Goal: Transaction & Acquisition: Purchase product/service

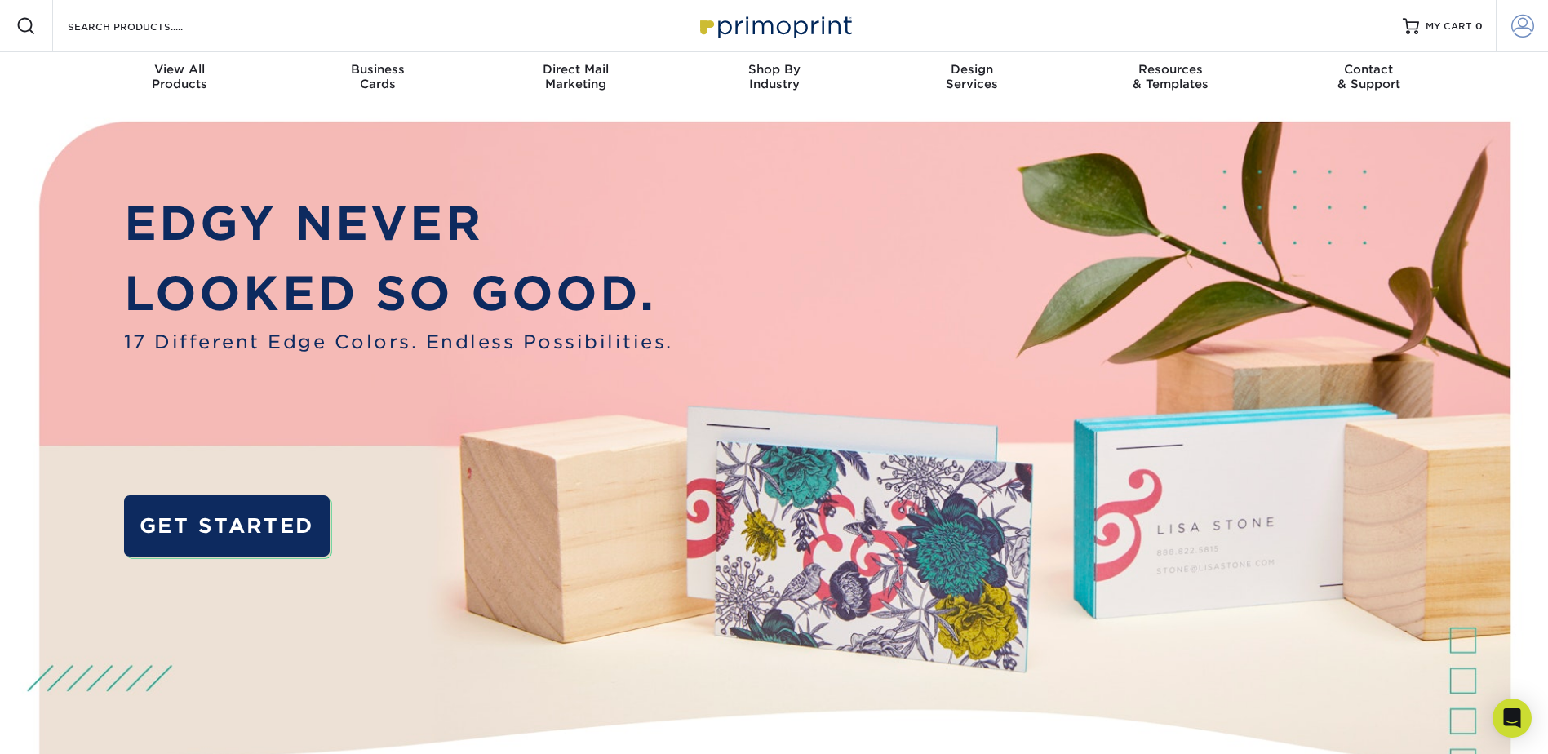
click at [1517, 25] on span at bounding box center [1523, 26] width 23 height 23
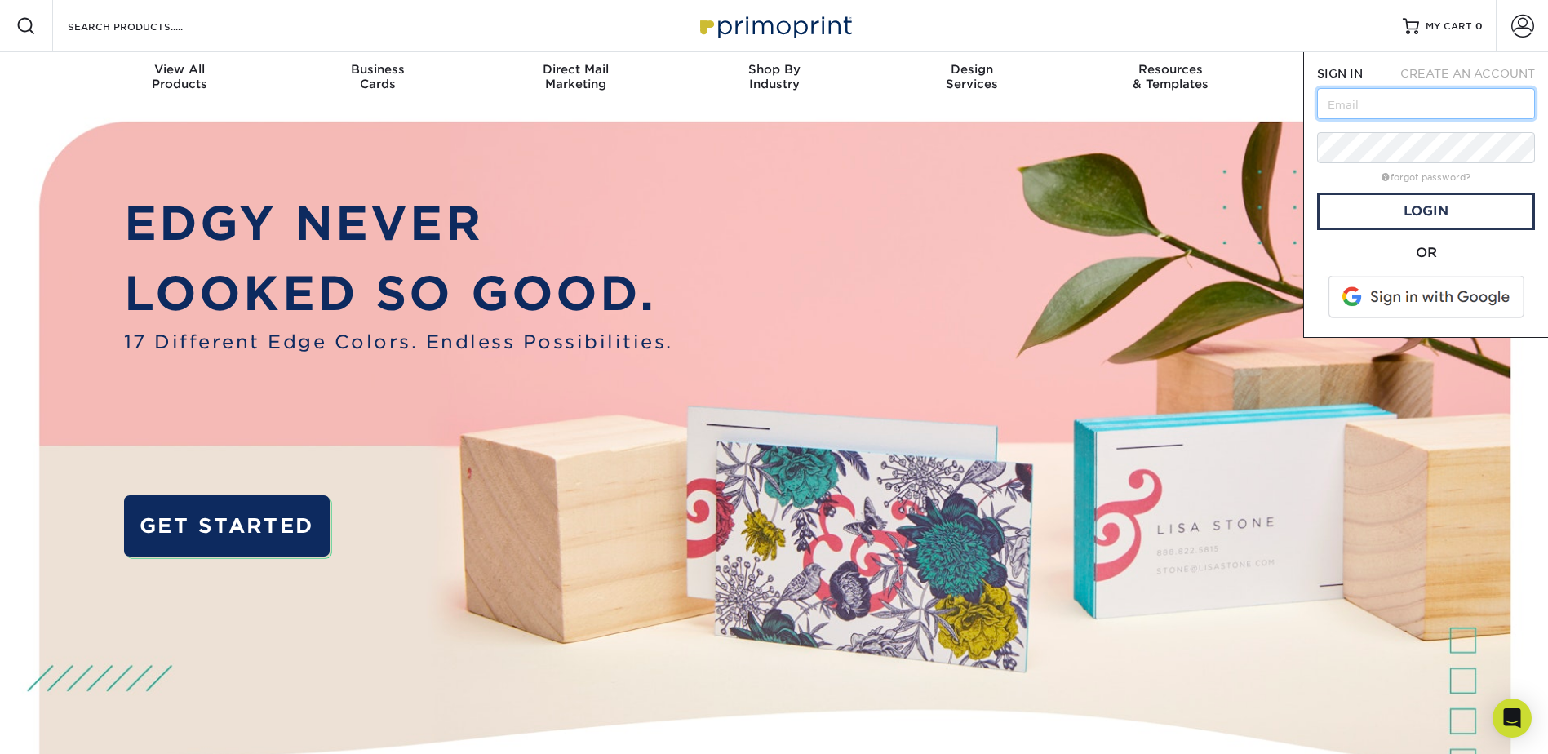
click at [1415, 110] on input "text" at bounding box center [1426, 103] width 218 height 31
type input "ralphboester@basler.com"
click at [1462, 208] on link "Login" at bounding box center [1426, 212] width 218 height 38
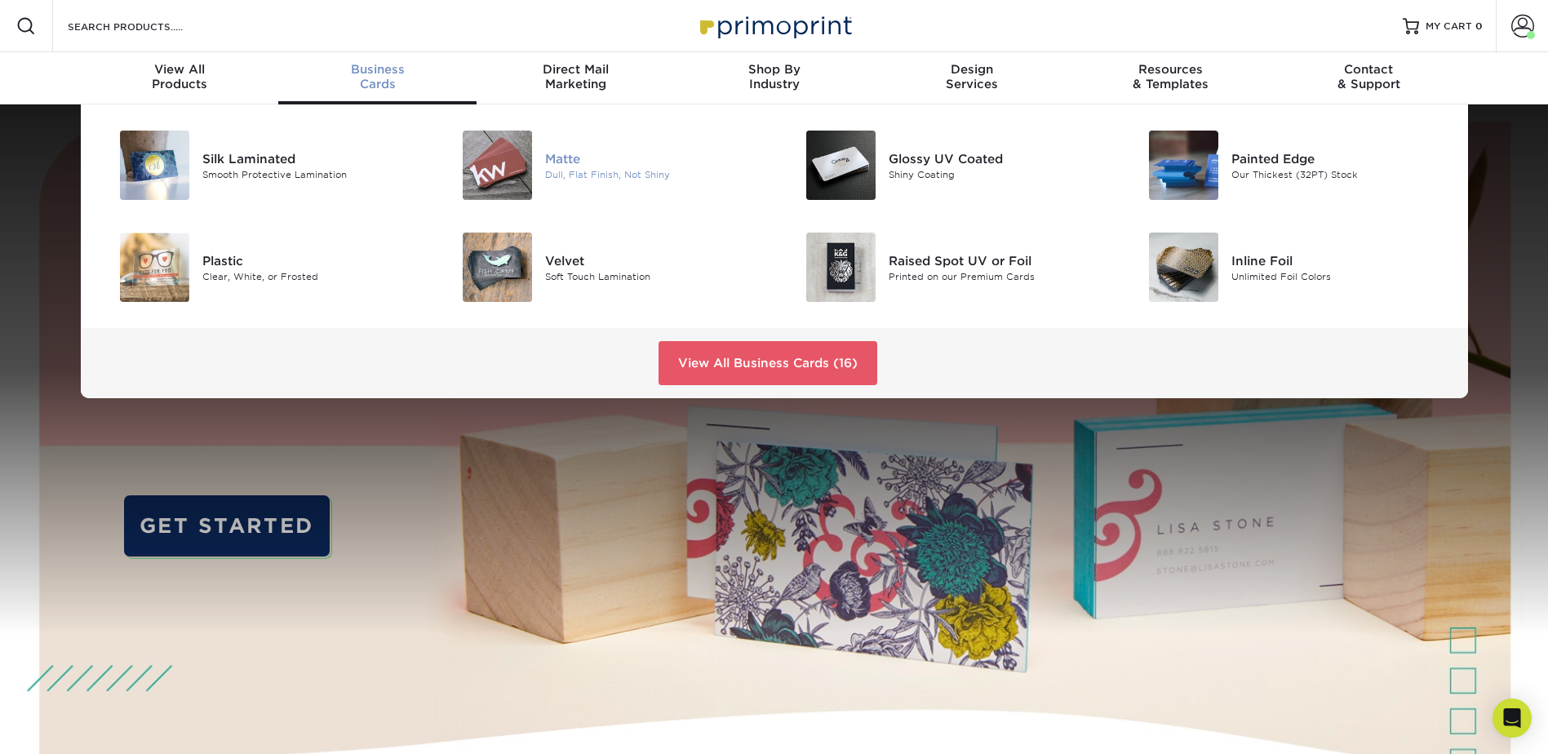
click at [491, 165] on img at bounding box center [497, 165] width 69 height 69
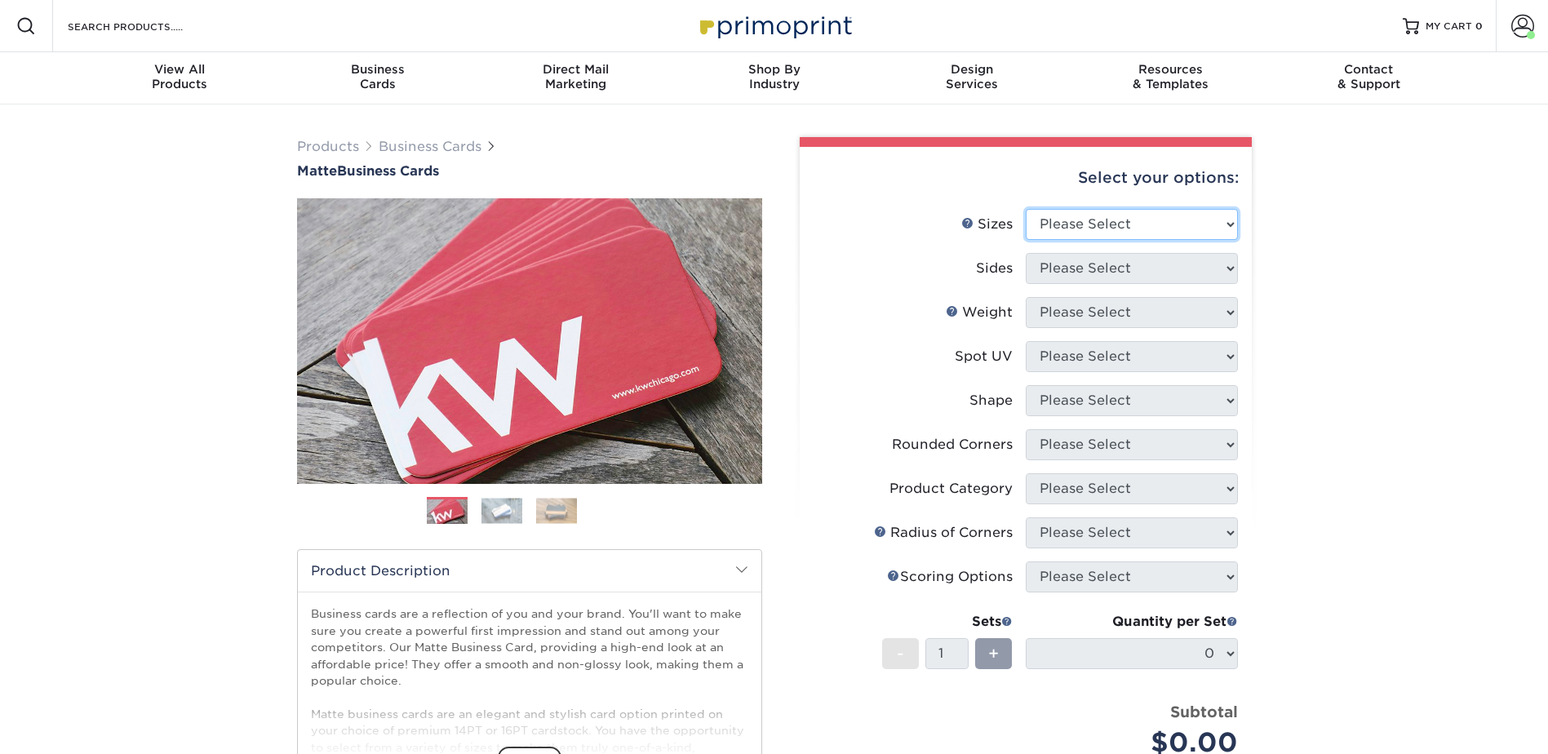
click at [1228, 220] on select "Please Select 1.5" x 3.5" - Mini 1.75" x 3.5" - Mini 2" x 2" - Square 2" x 3" -…" at bounding box center [1132, 224] width 212 height 31
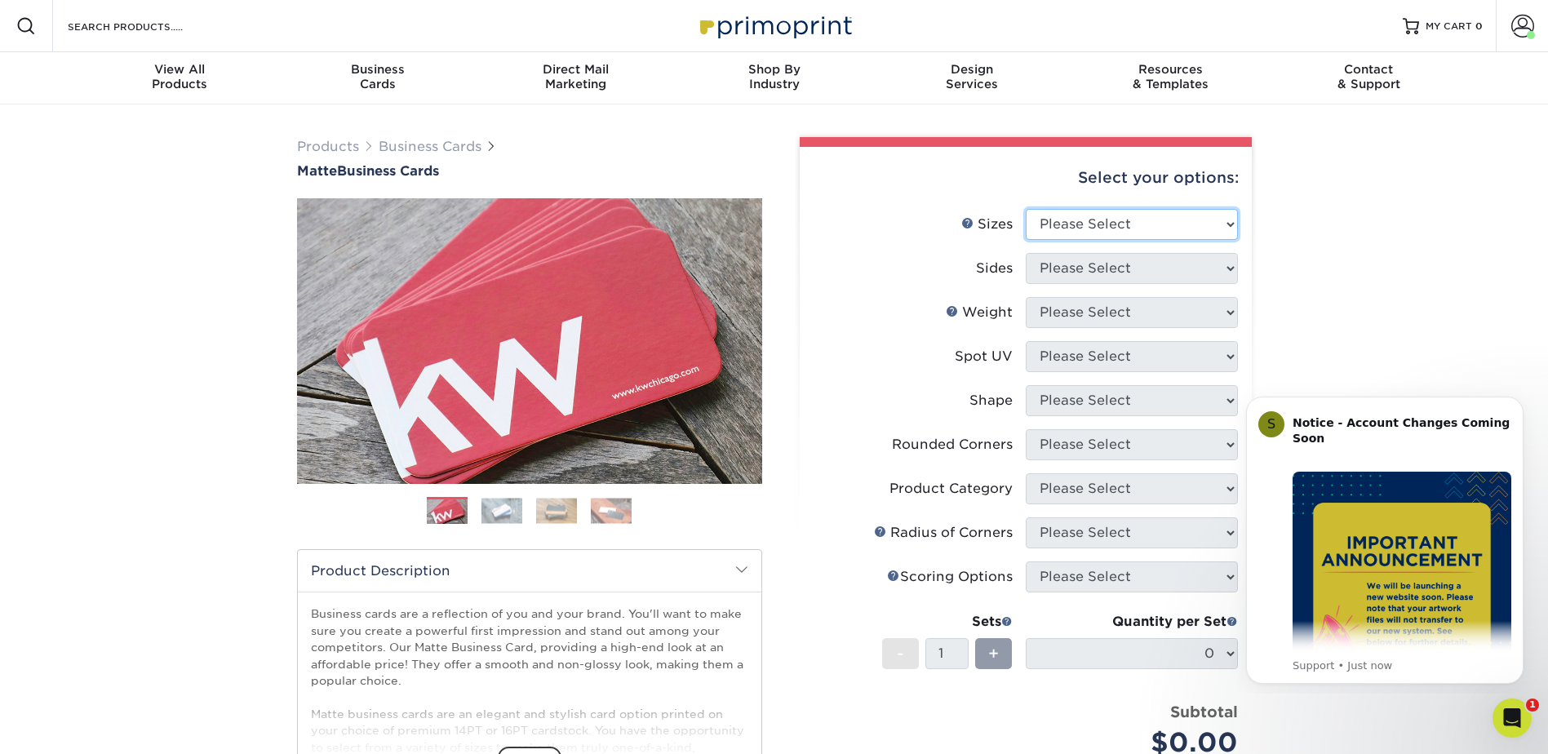
select select "2.00x3.50"
click at [1026, 209] on select "Please Select 1.5" x 3.5" - Mini 1.75" x 3.5" - Mini 2" x 2" - Square 2" x 3" -…" at bounding box center [1132, 224] width 212 height 31
click at [1227, 266] on select "Please Select Print Both Sides Print Front Only" at bounding box center [1132, 268] width 212 height 31
select select "13abbda7-1d64-4f25-8bb2-c179b224825d"
click at [1026, 253] on select "Please Select Print Both Sides Print Front Only" at bounding box center [1132, 268] width 212 height 31
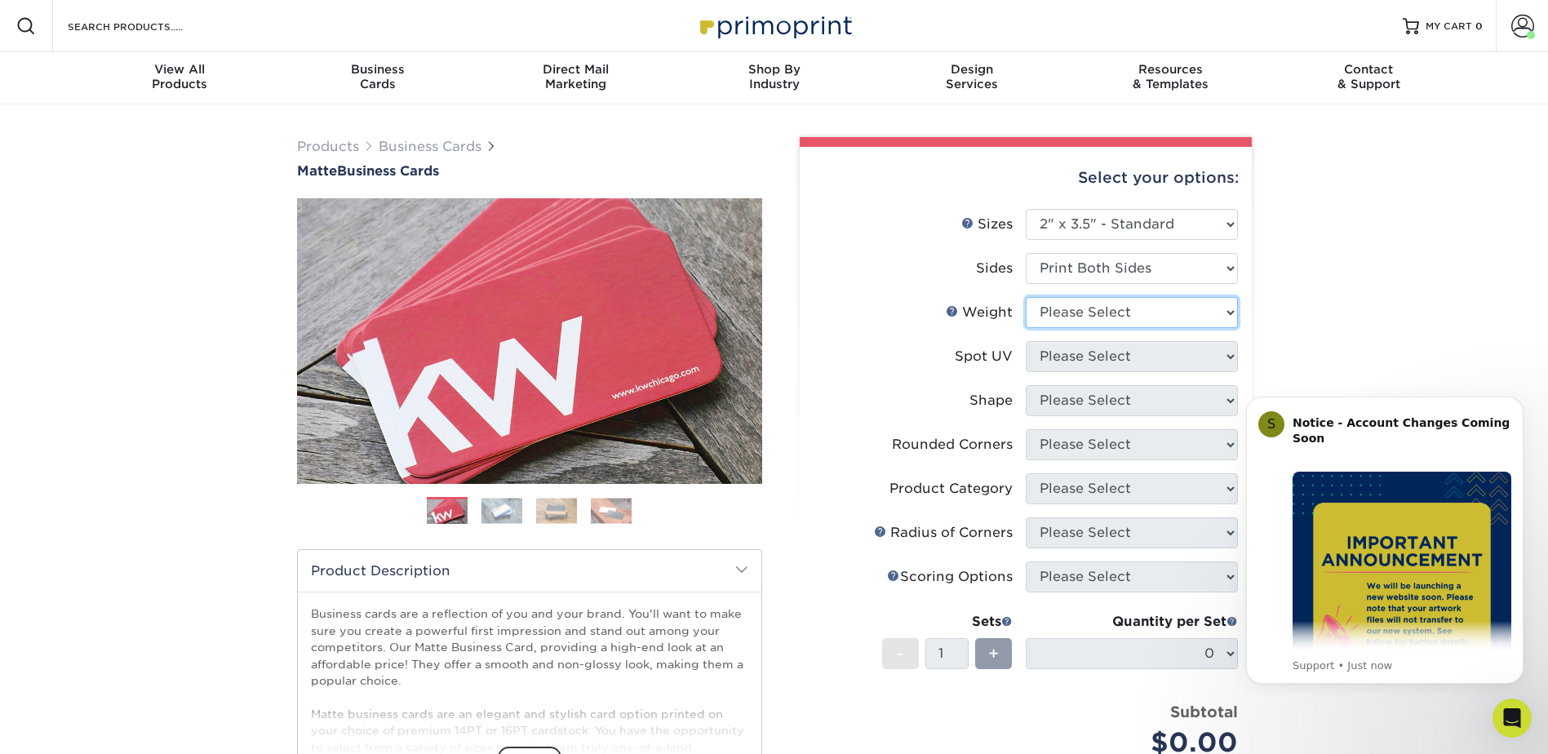
click at [1231, 305] on select "Please Select 16PT 14PT" at bounding box center [1132, 312] width 212 height 31
select select "14PT"
click at [1026, 297] on select "Please Select 16PT 14PT" at bounding box center [1132, 312] width 212 height 31
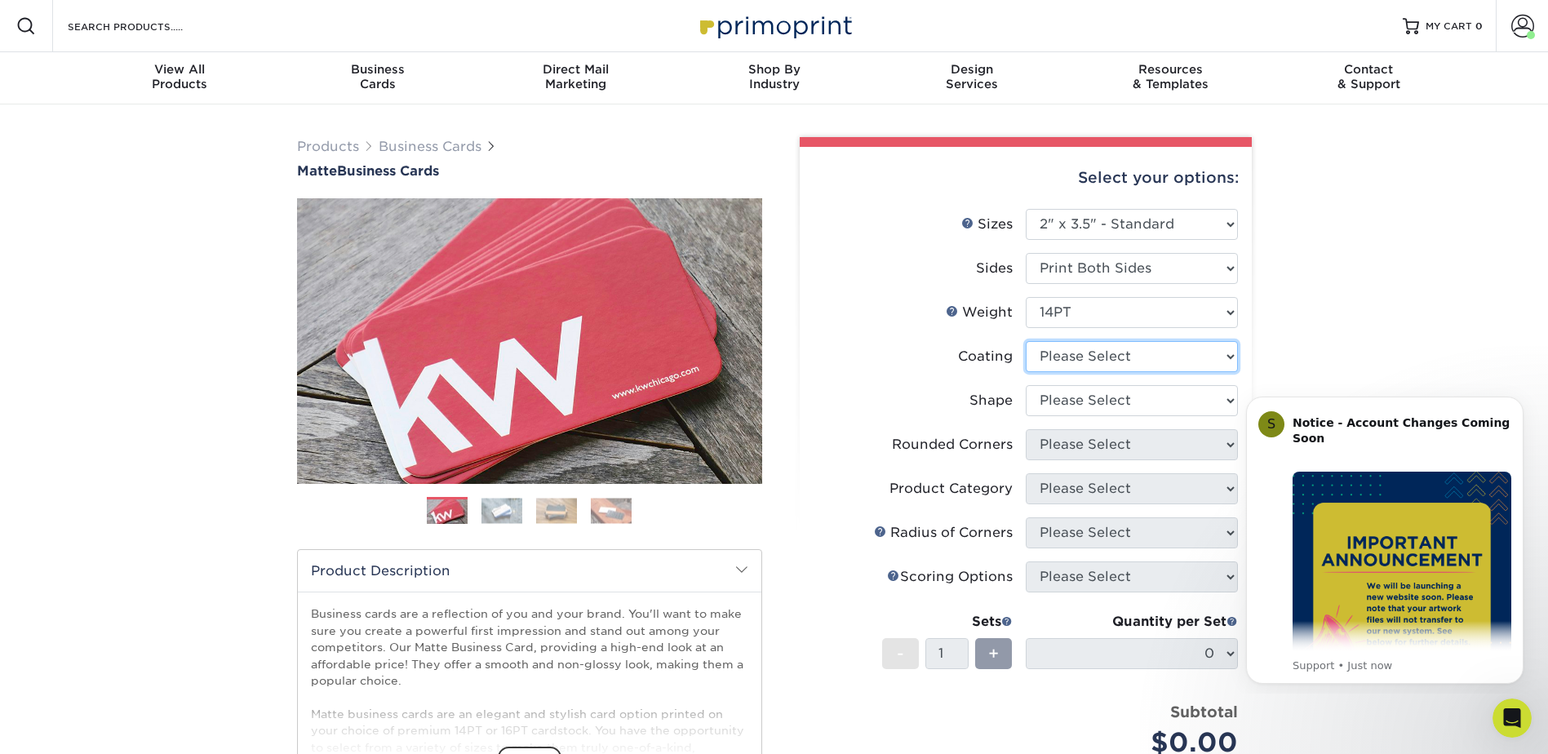
click at [1227, 353] on select at bounding box center [1132, 356] width 212 height 31
select select "121bb7b5-3b4d-429f-bd8d-bbf80e953313"
click at [1026, 341] on select at bounding box center [1132, 356] width 212 height 31
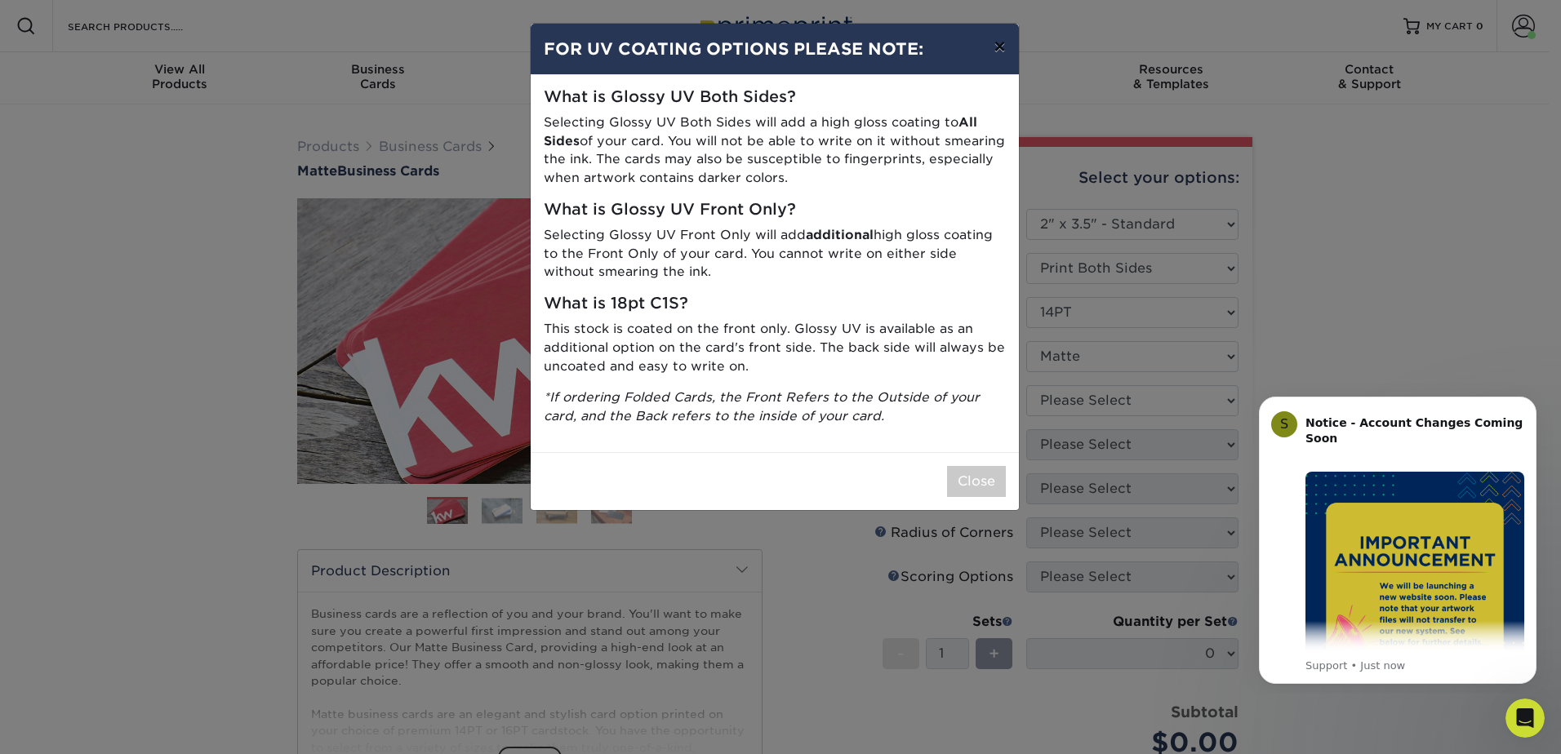
click at [993, 42] on button "×" at bounding box center [999, 47] width 38 height 46
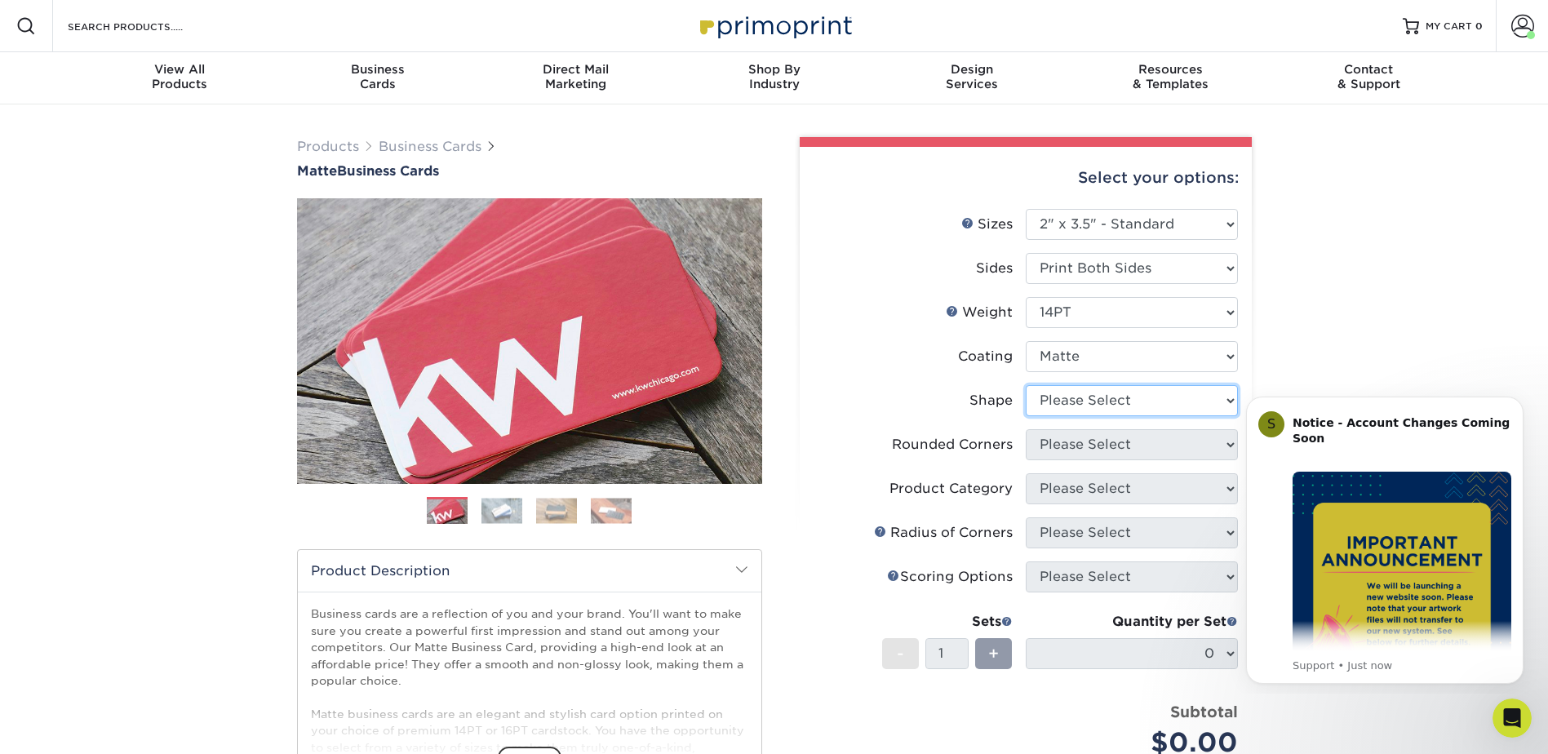
click at [1225, 405] on select "Please Select Standard" at bounding box center [1132, 400] width 212 height 31
select select "standard"
click at [1026, 385] on select "Please Select Standard" at bounding box center [1132, 400] width 212 height 31
click at [1228, 443] on select "Please Select Yes - Round 2 Corners Yes - Round 4 Corners No" at bounding box center [1132, 444] width 212 height 31
select select "0"
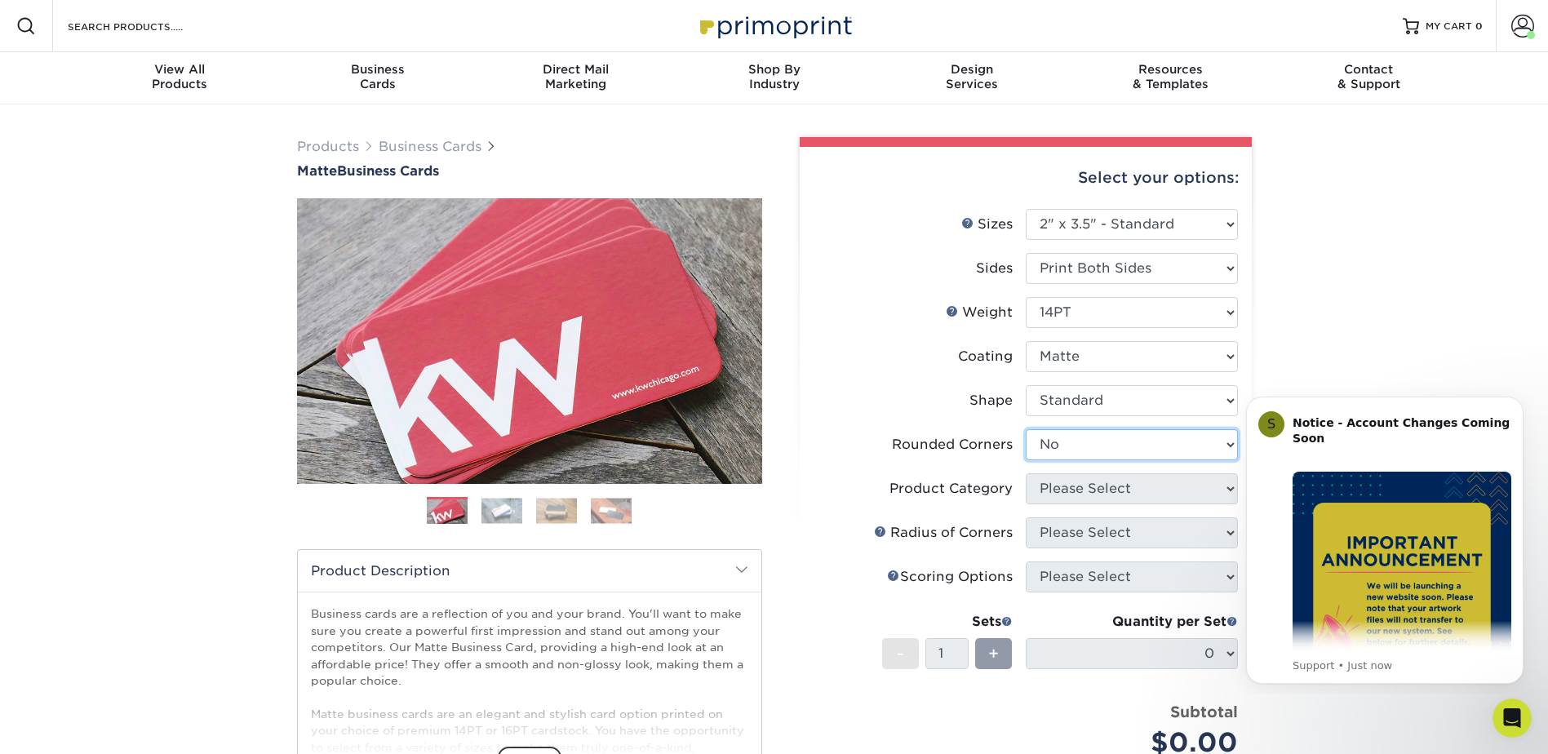
click at [1026, 429] on select "Please Select Yes - Round 2 Corners Yes - Round 4 Corners No" at bounding box center [1132, 444] width 212 height 31
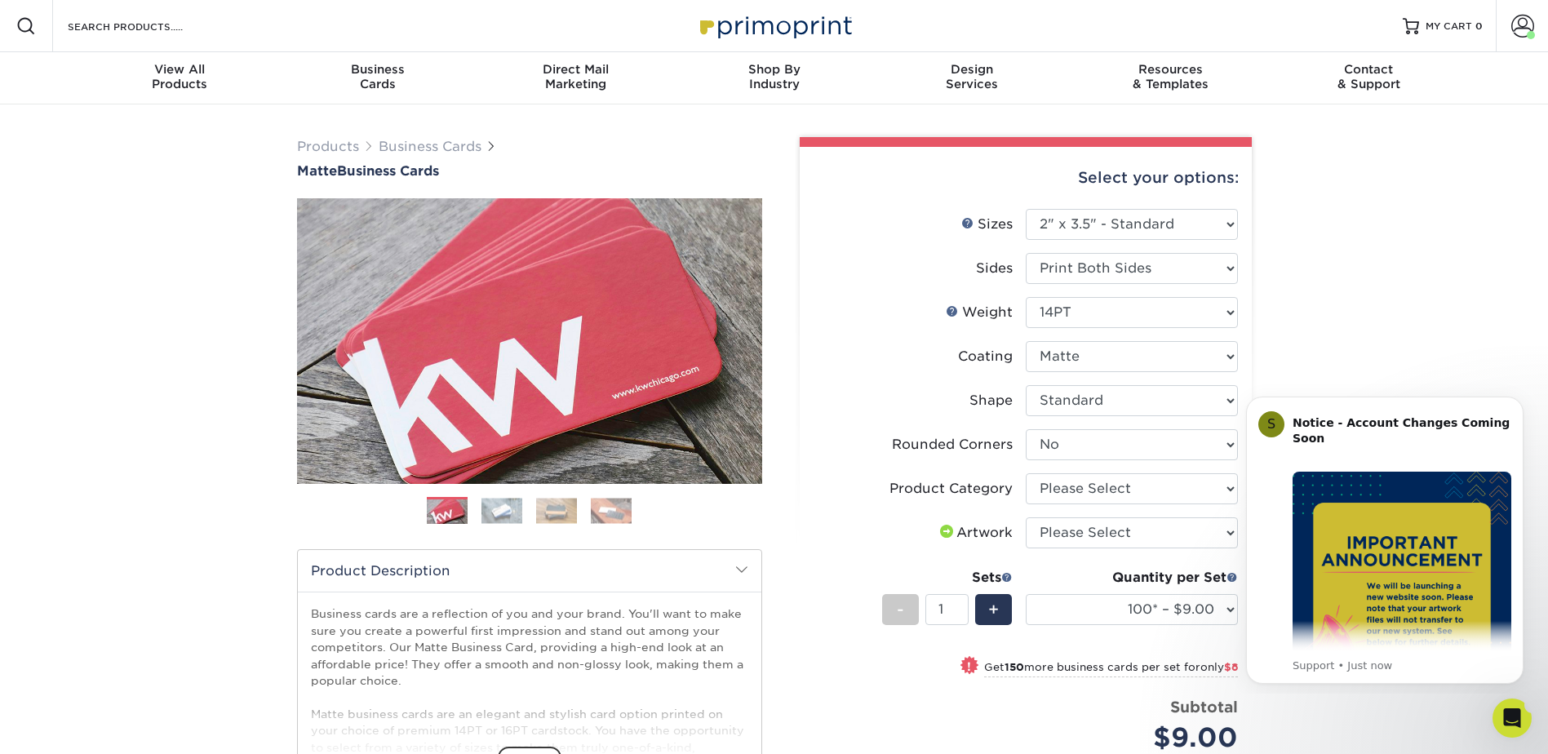
click at [1226, 486] on html "S Notice - Account Changes Coming Soon ​ Past Order Files Will Not Transfer: Wh…" at bounding box center [1385, 538] width 326 height 312
click at [1227, 486] on select "Please Select Business Cards" at bounding box center [1132, 488] width 212 height 31
select select "3b5148f1-0588-4f88-a218-97bcfdce65c1"
click at [1026, 473] on select "Please Select Business Cards" at bounding box center [1132, 488] width 212 height 31
click at [1223, 529] on html "S Notice - Account Changes Coming Soon ​ Past Order Files Will Not Transfer: Wh…" at bounding box center [1385, 538] width 326 height 312
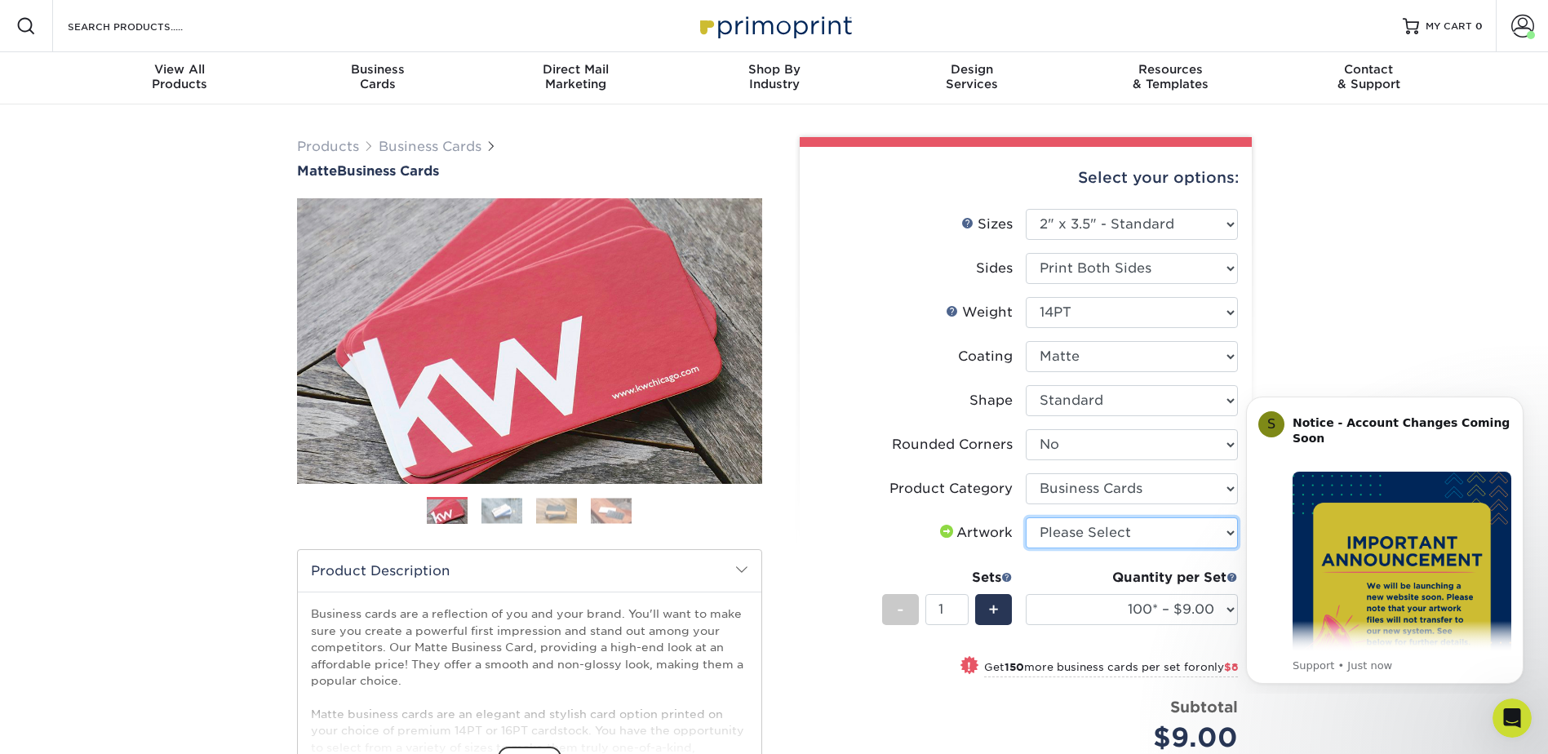
drag, startPoint x: 0, startPoint y: 150, endPoint x: 1228, endPoint y: 532, distance: 1285.6
click at [1228, 532] on select "Please Select I will upload files I need a design - $100" at bounding box center [1132, 532] width 212 height 31
select select "upload"
click at [1026, 517] on select "Please Select I will upload files I need a design - $100" at bounding box center [1132, 532] width 212 height 31
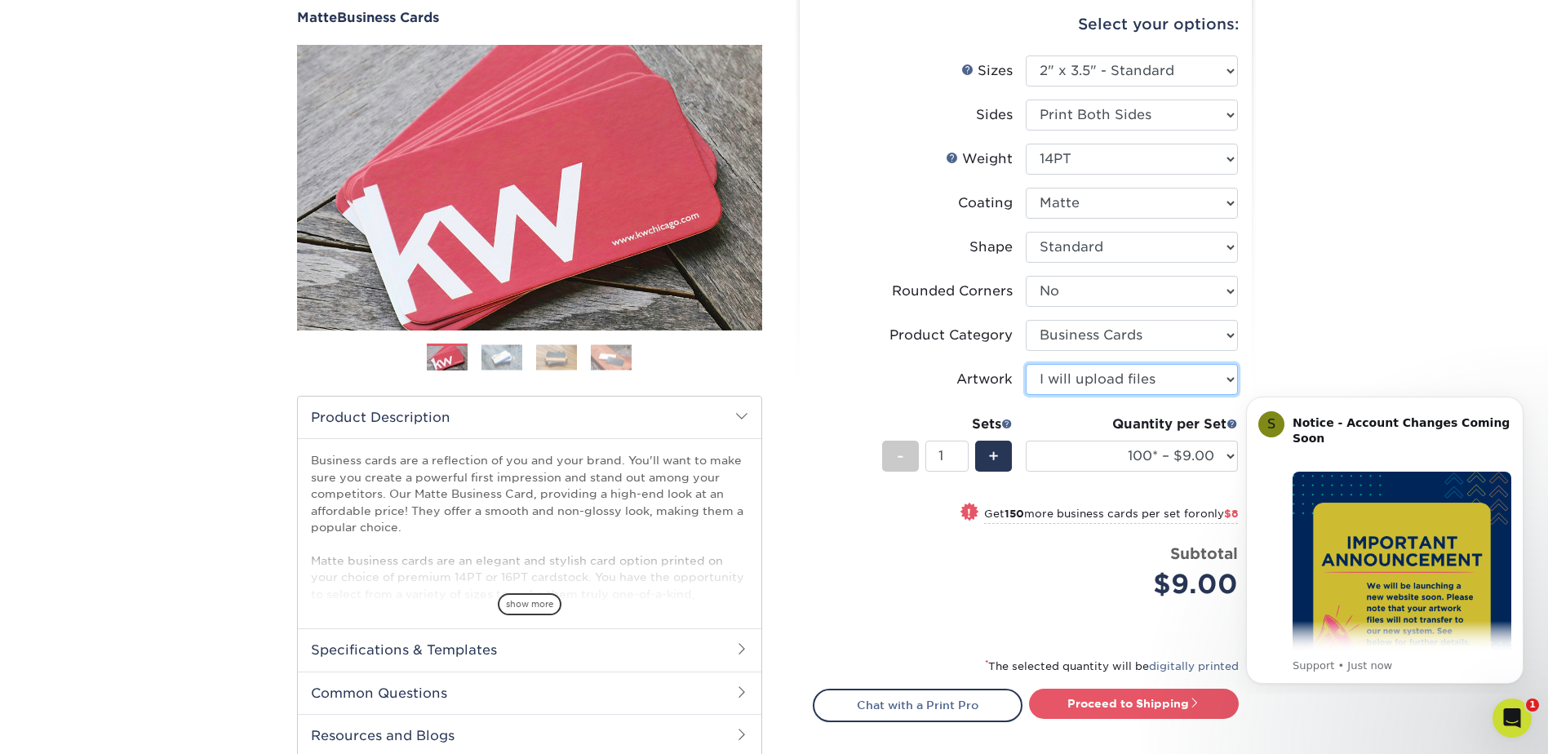
scroll to position [157, 0]
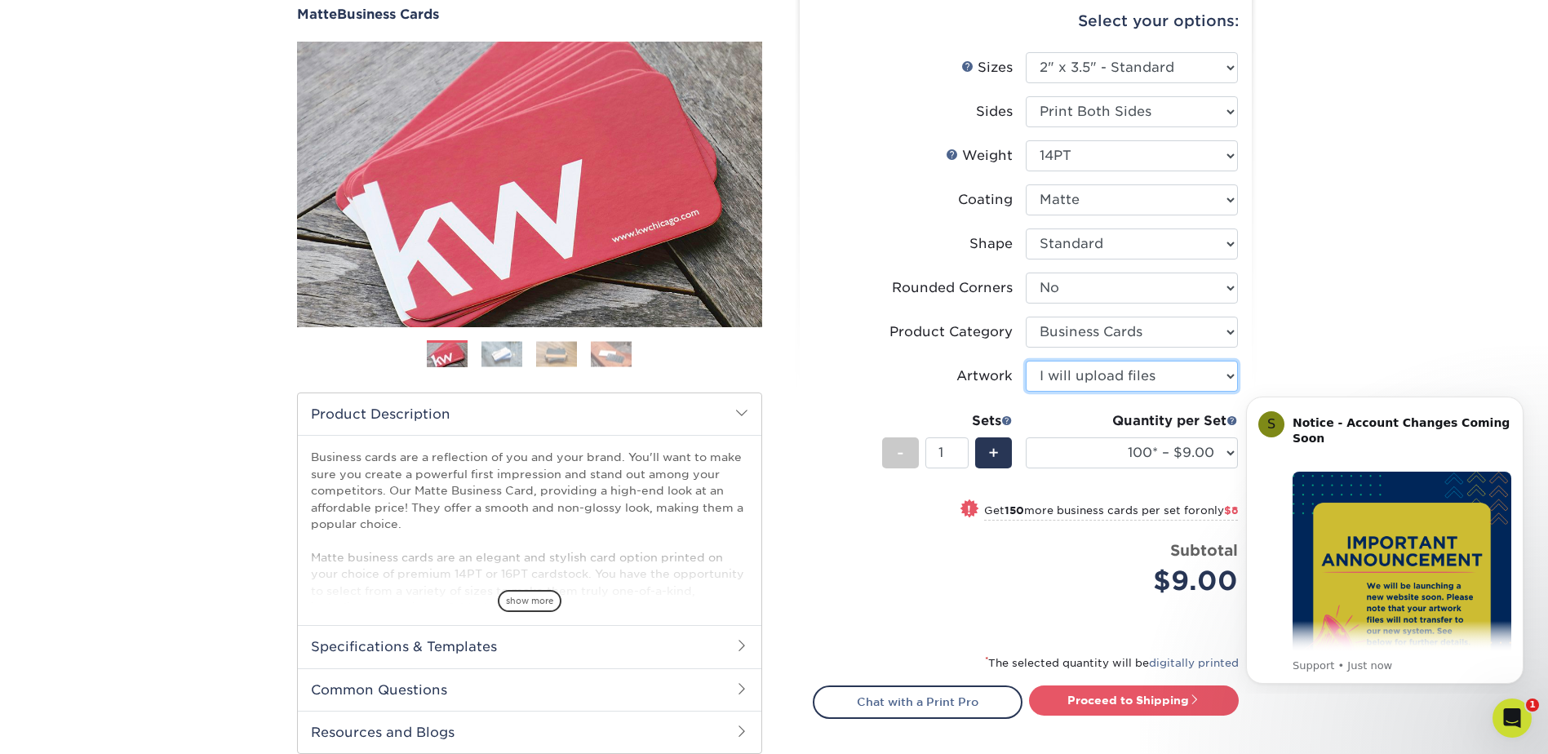
drag, startPoint x: 1554, startPoint y: 349, endPoint x: 298, endPoint y: 42, distance: 1292.9
click at [1157, 705] on link "Proceed to Shipping" at bounding box center [1134, 700] width 210 height 29
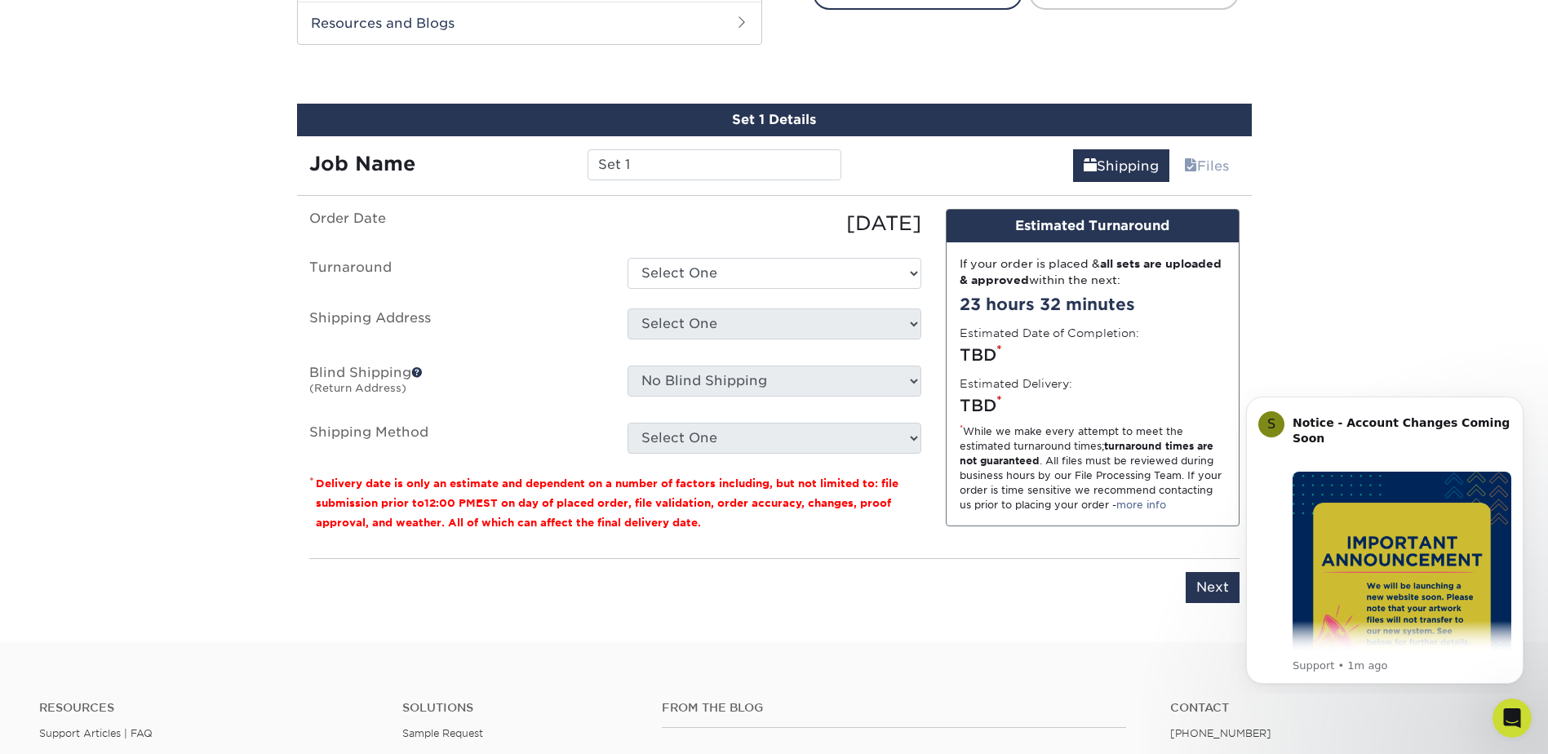
scroll to position [887, 0]
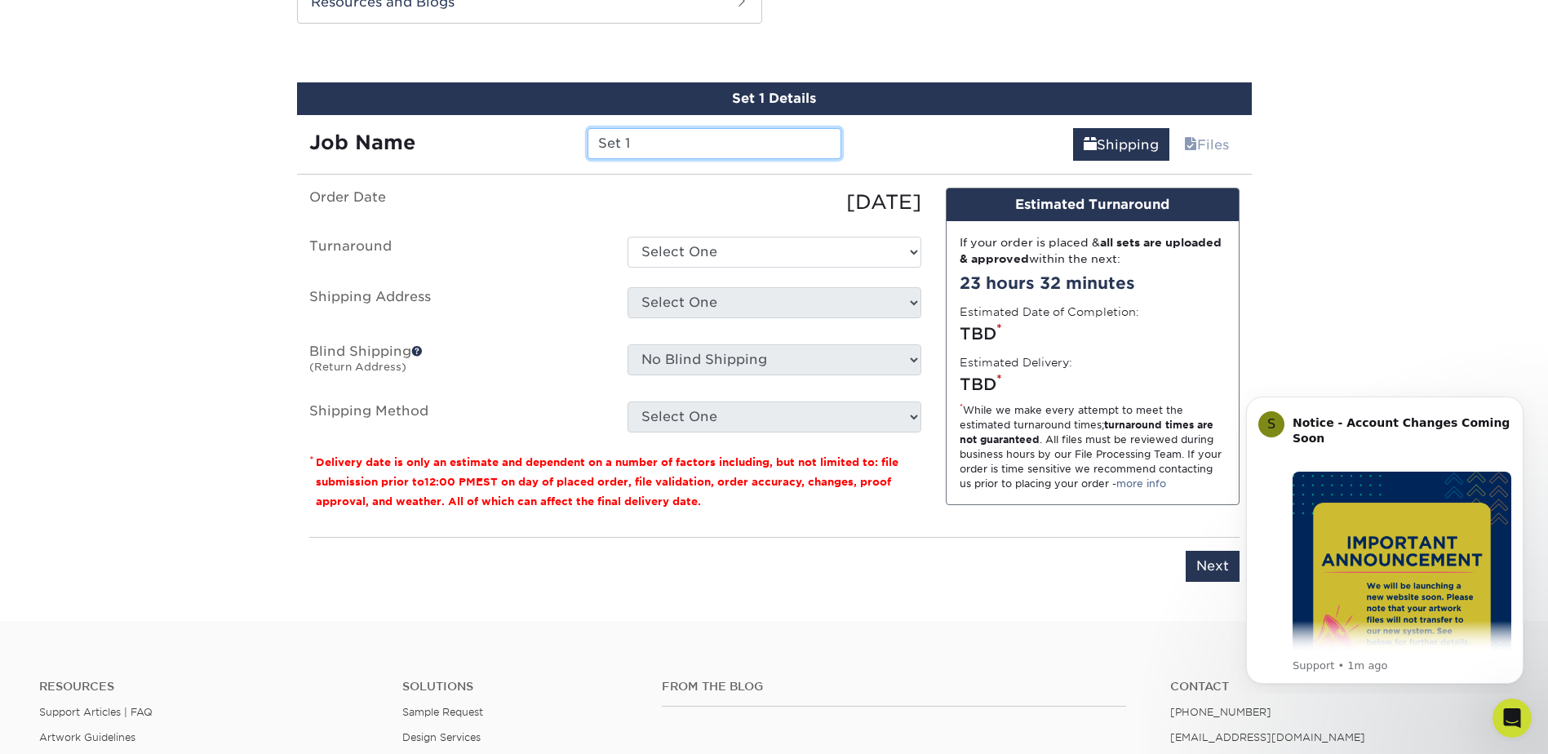
click at [700, 152] on input "Set 1" at bounding box center [715, 143] width 254 height 31
type input "S"
click at [653, 140] on input "text" at bounding box center [715, 143] width 254 height 31
type input "[PERSON_NAME] CARDS"
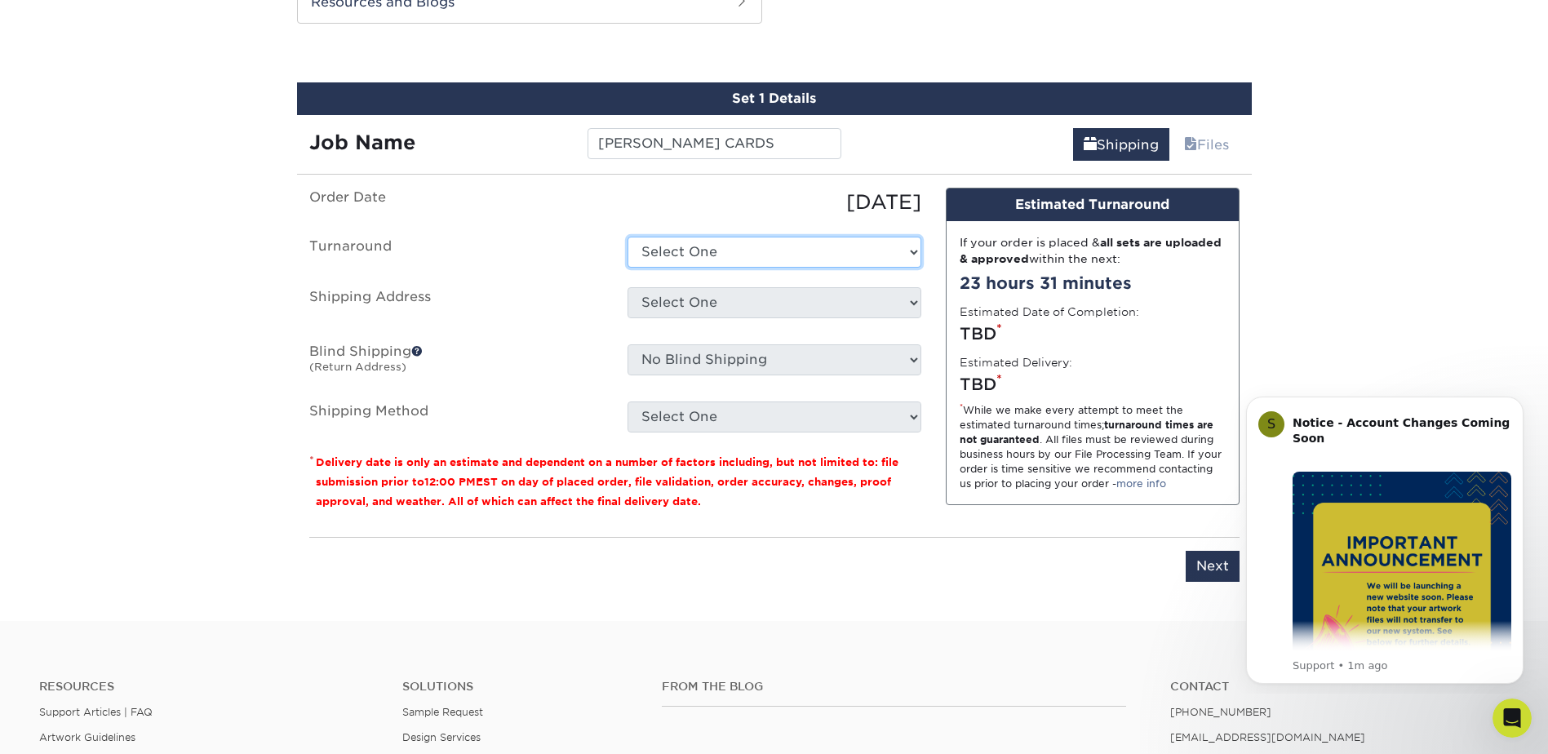
click at [913, 254] on select "Select One 2-4 Business Days 2 Day Next Business Day" at bounding box center [775, 252] width 294 height 31
select select "e6dc3f44-811f-4023-acdf-8cd9144995fc"
click at [628, 237] on select "Select One 2-4 Business Days 2 Day Next Business Day" at bounding box center [775, 252] width 294 height 31
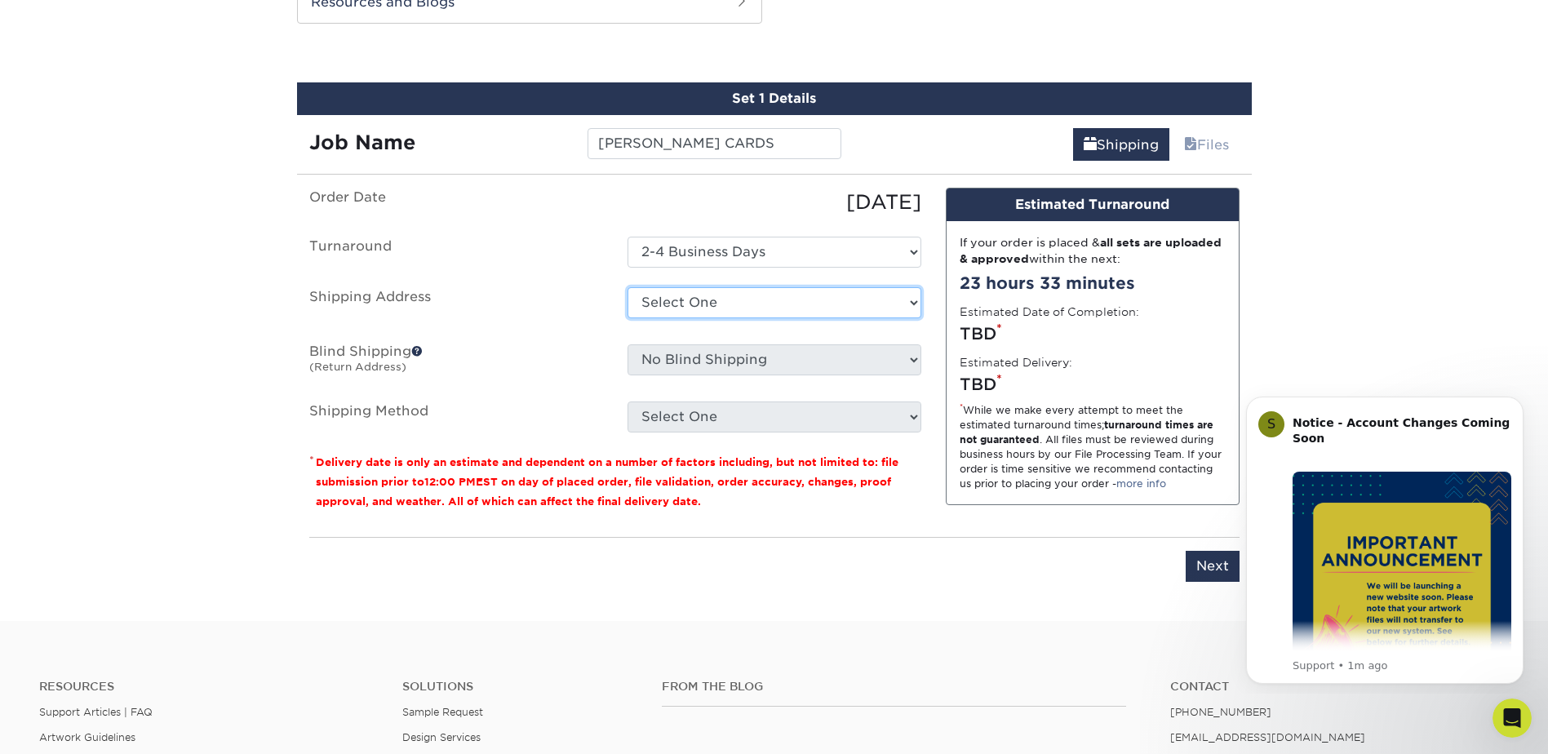
click at [911, 302] on select "Select One BASLER ELECTRIC BASLER ELECTRIC BASLER PLASTICS BASLER PLASTICS BASL…" at bounding box center [775, 302] width 294 height 31
select select "117317"
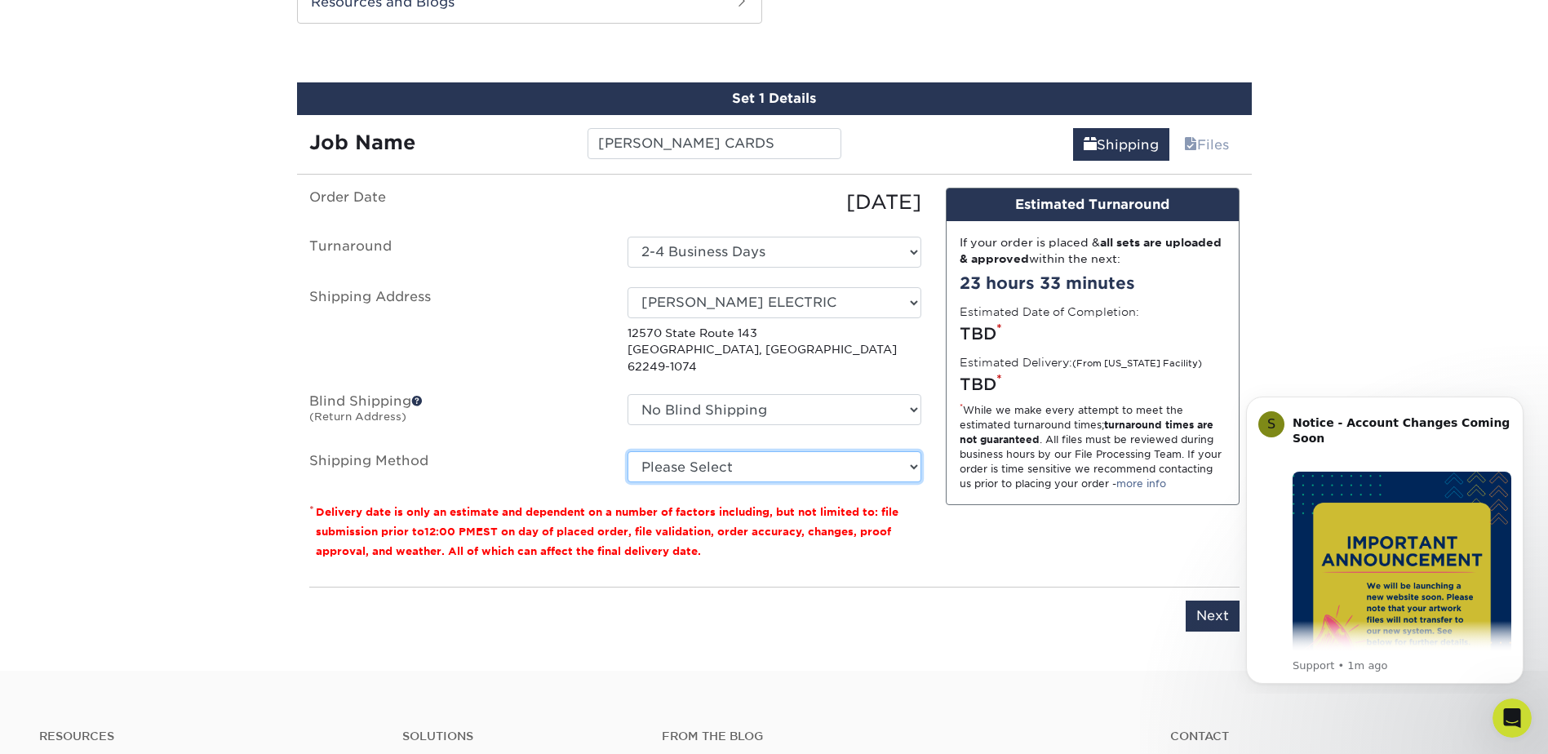
click at [916, 451] on select "Please Select Ground Shipping (+$7.84) 3 Day Shipping Service (+$18.69) 2 Day A…" at bounding box center [775, 466] width 294 height 31
select select "03"
click at [628, 451] on select "Please Select Ground Shipping (+$7.84) 3 Day Shipping Service (+$18.69) 2 Day A…" at bounding box center [775, 466] width 294 height 31
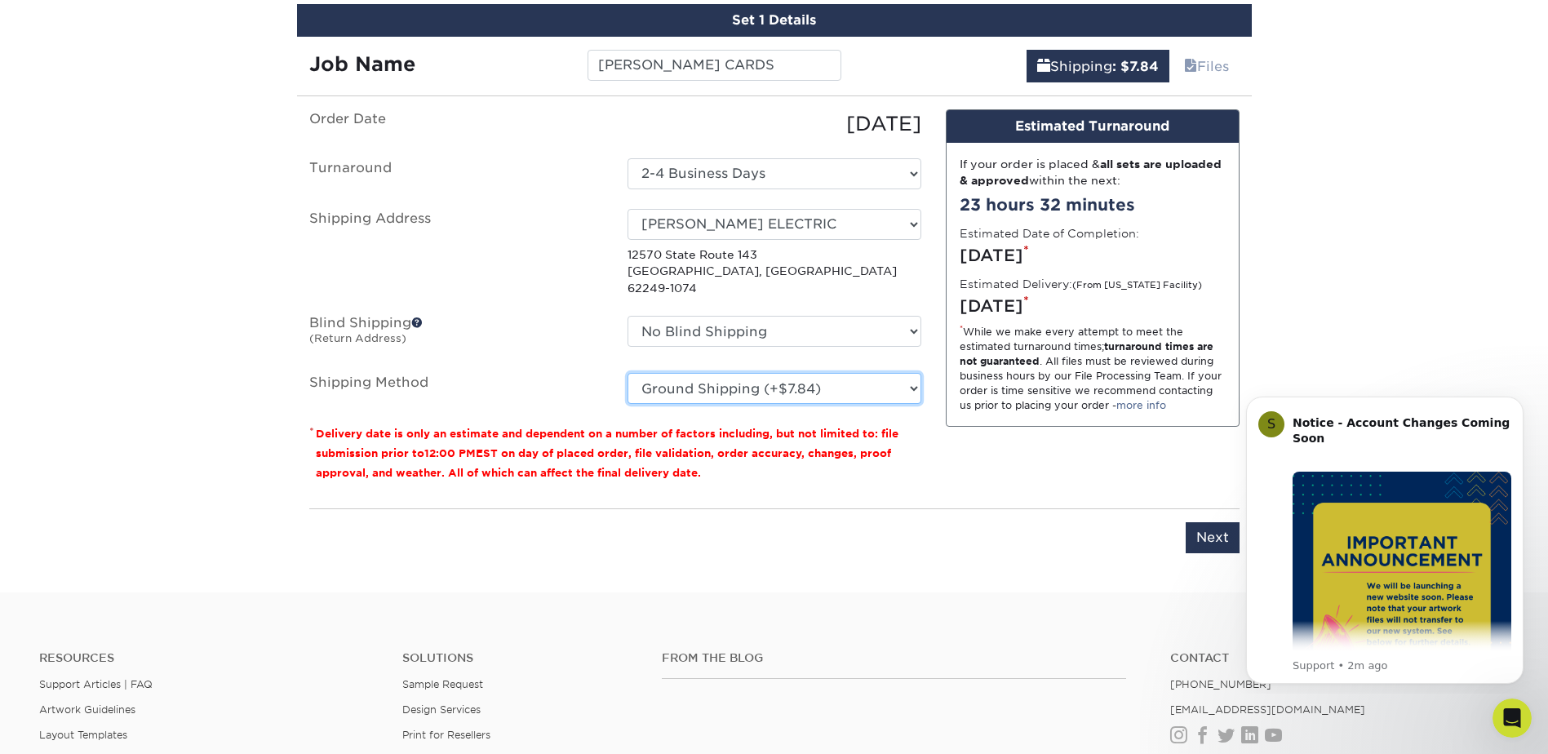
scroll to position [949, 0]
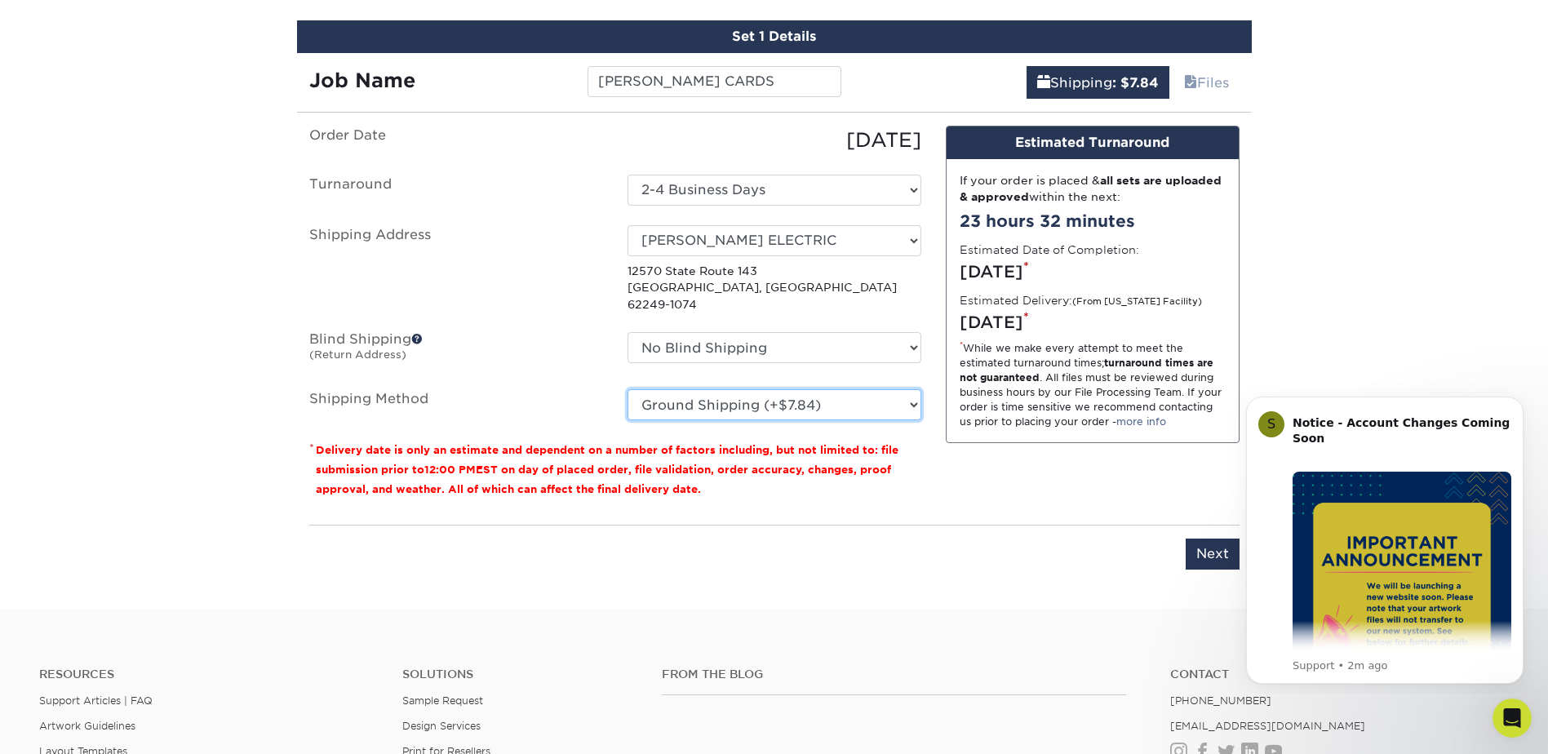
drag, startPoint x: 1554, startPoint y: 408, endPoint x: 269, endPoint y: 64, distance: 1329.9
click at [1206, 539] on input "Next" at bounding box center [1213, 554] width 54 height 31
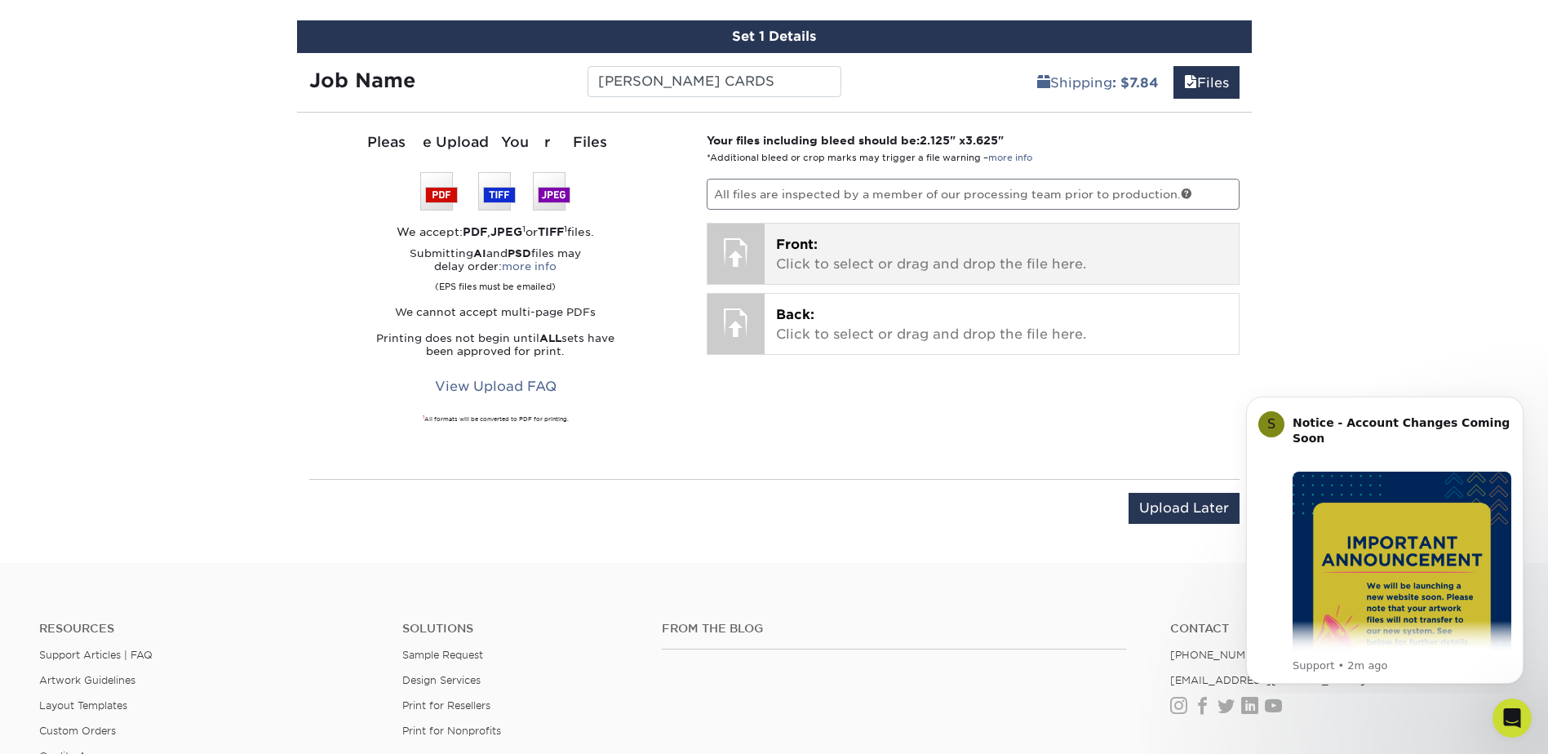
click at [799, 249] on span "Front:" at bounding box center [797, 245] width 42 height 16
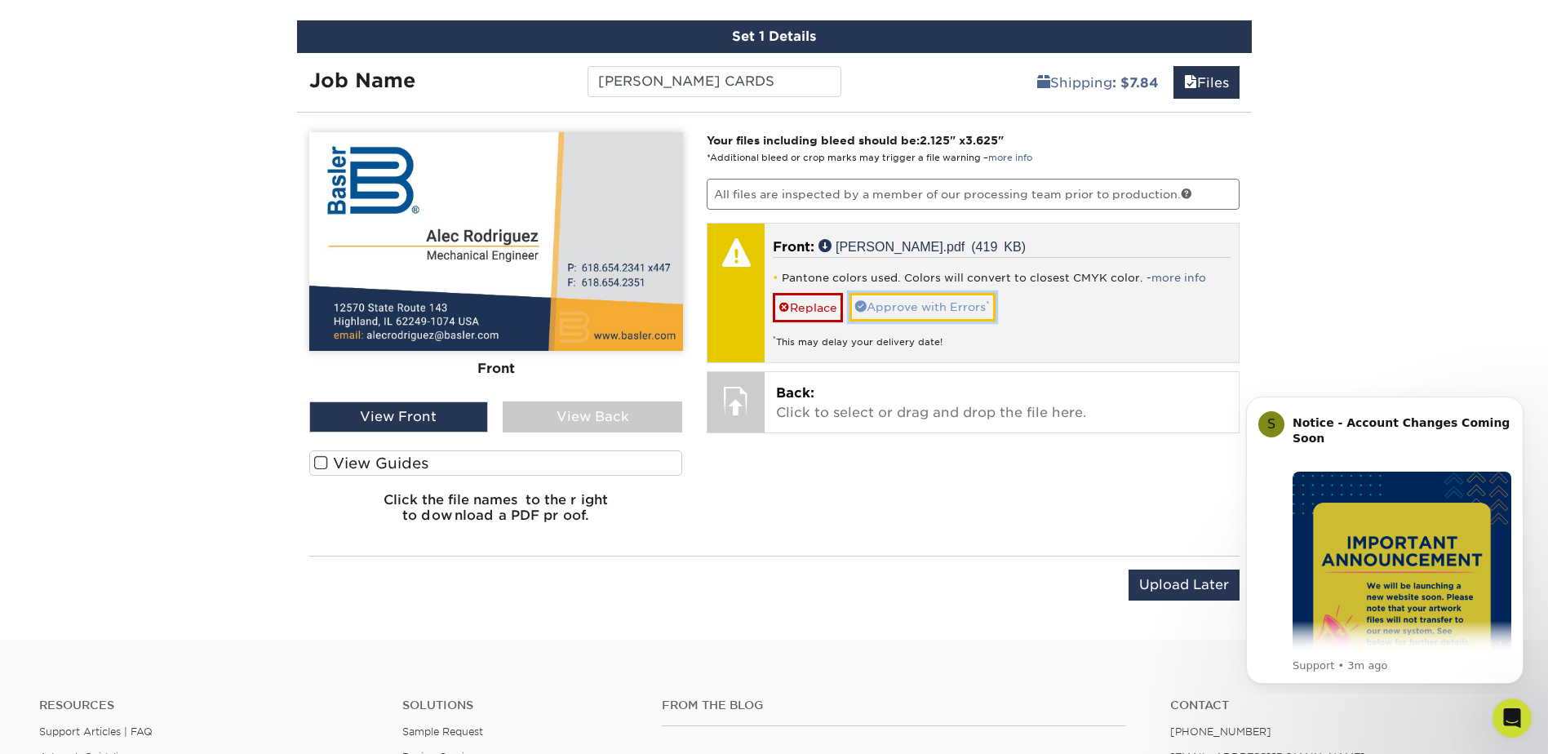
click at [891, 303] on link "Approve with Errors *" at bounding box center [923, 307] width 146 height 28
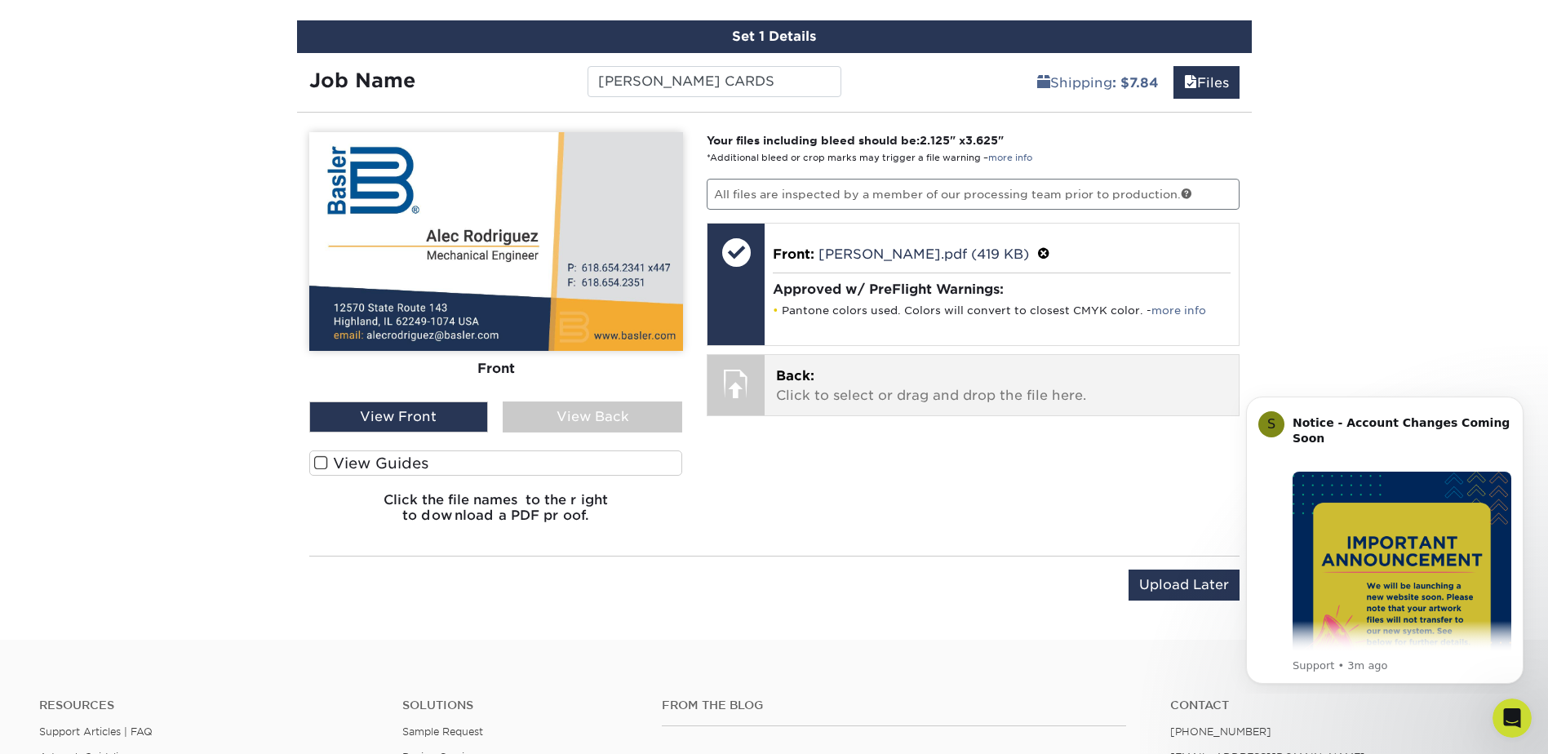
click at [802, 377] on span "Back:" at bounding box center [795, 376] width 38 height 16
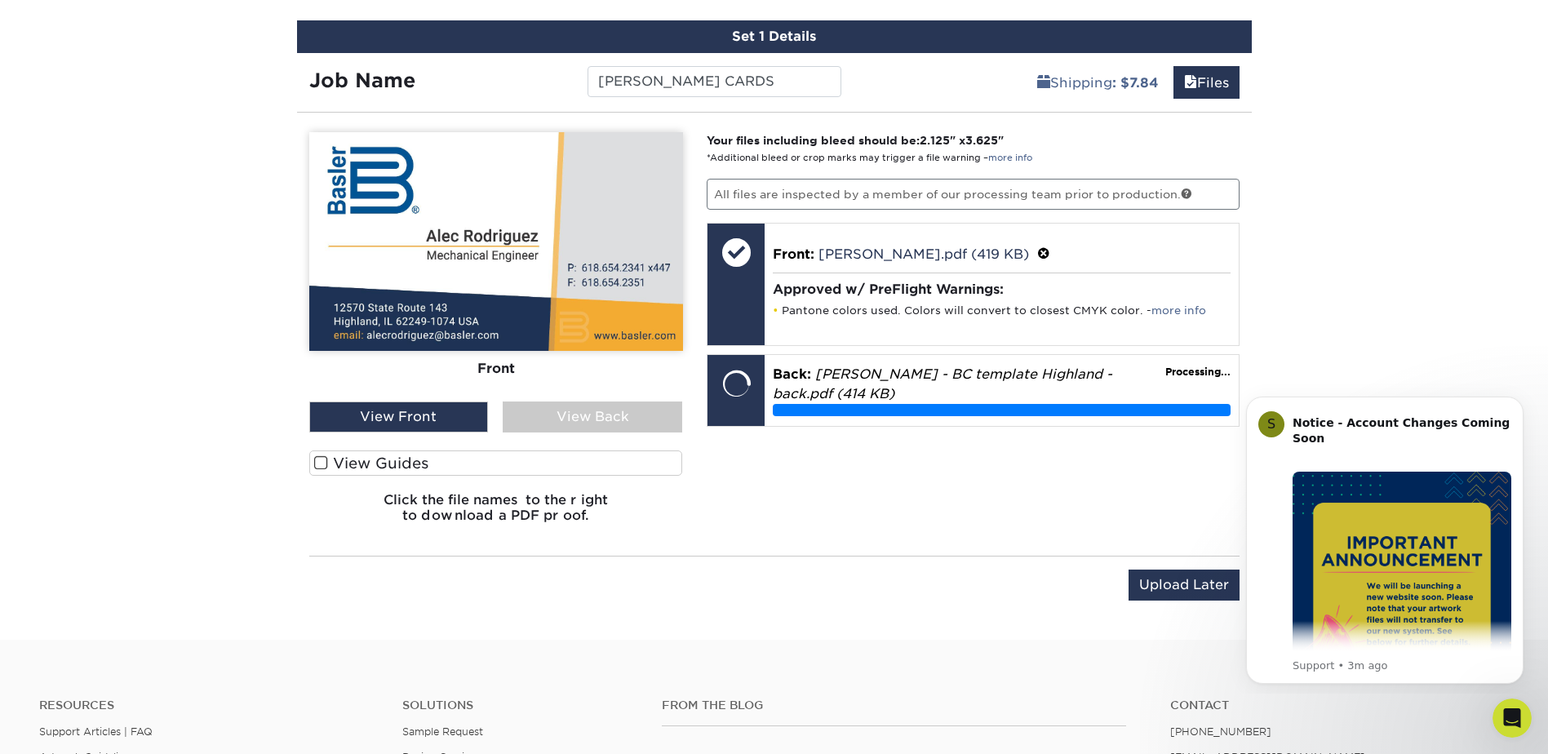
click at [606, 417] on div "View Back" at bounding box center [593, 417] width 180 height 31
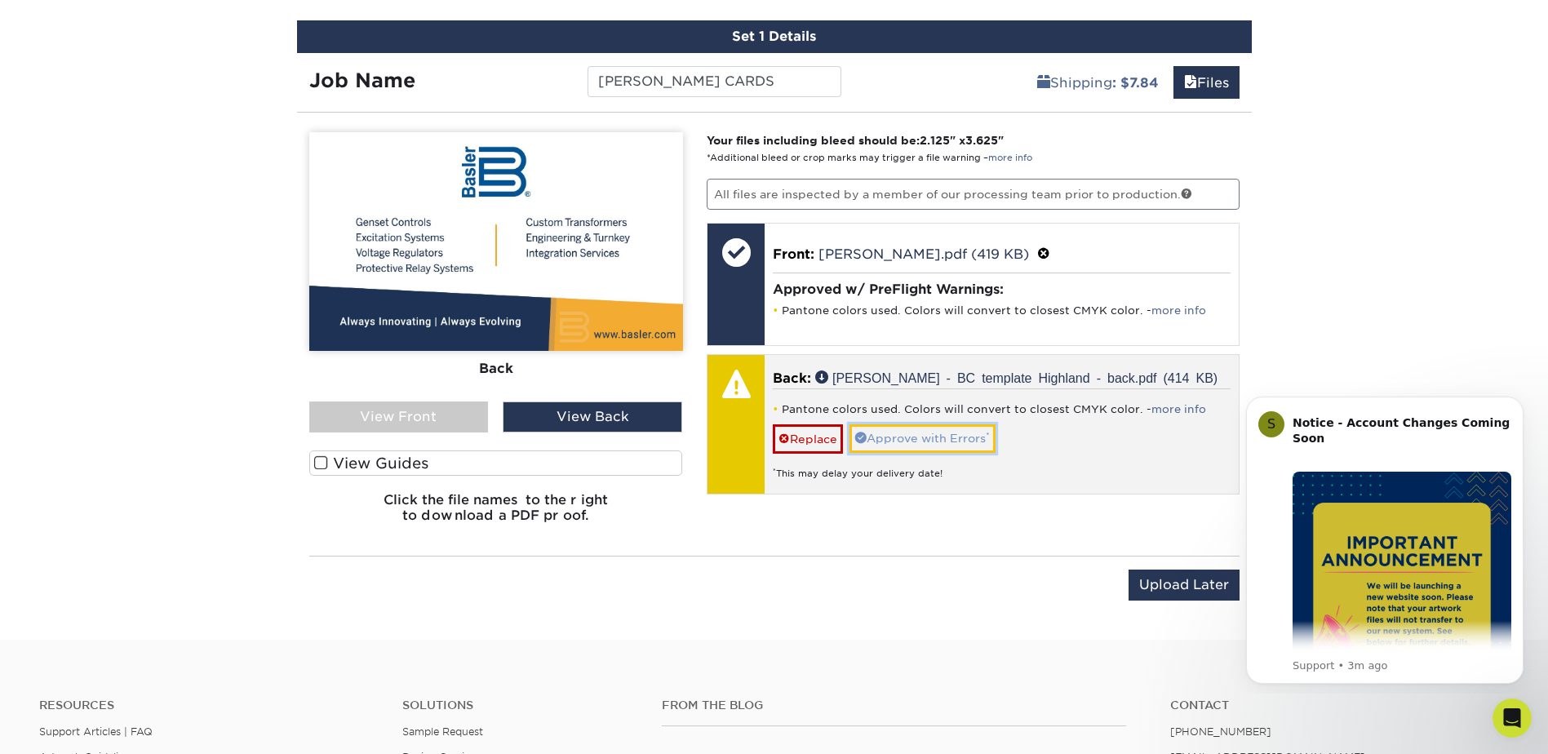
click at [917, 437] on link "Approve with Errors *" at bounding box center [923, 438] width 146 height 28
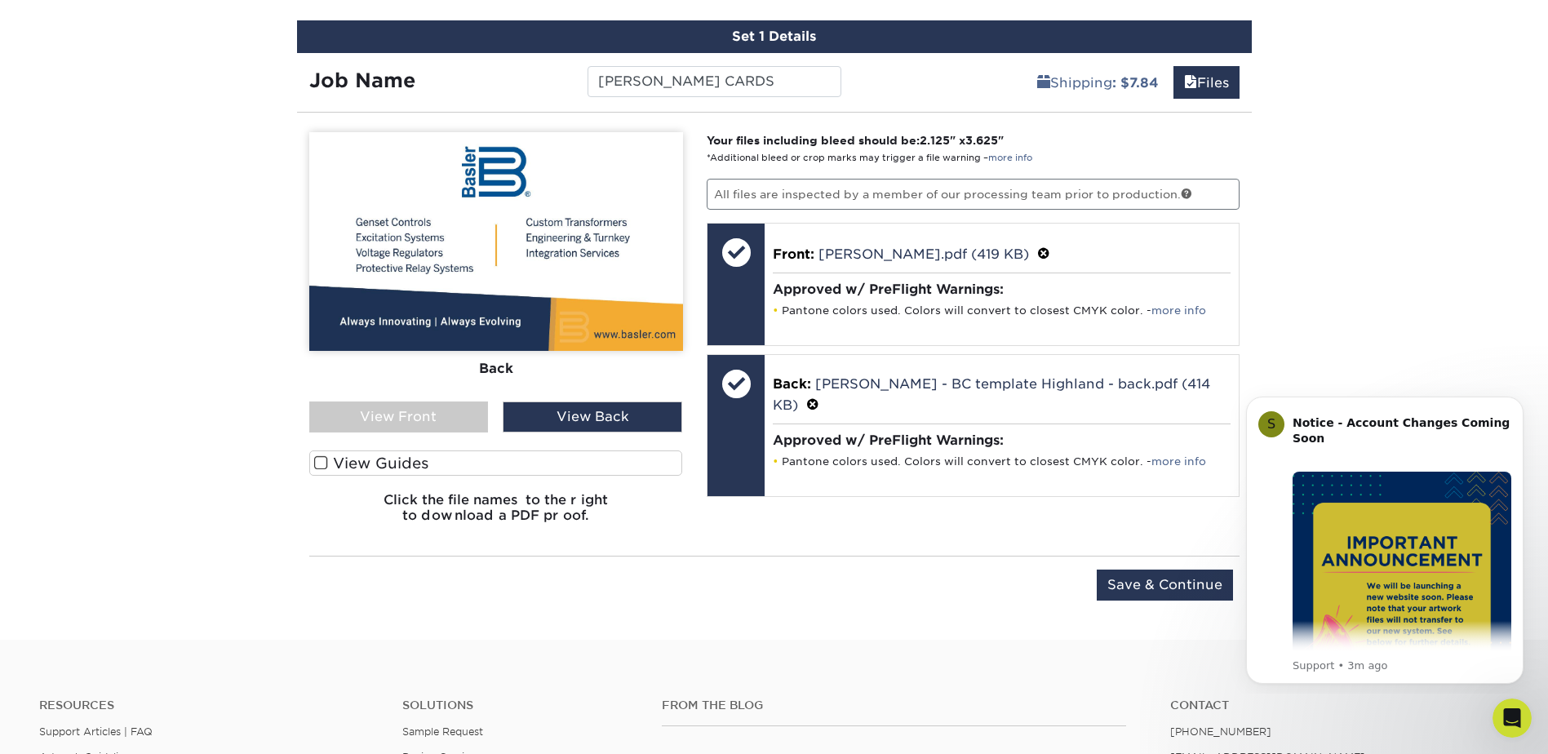
click at [418, 414] on div "View Front" at bounding box center [399, 417] width 180 height 31
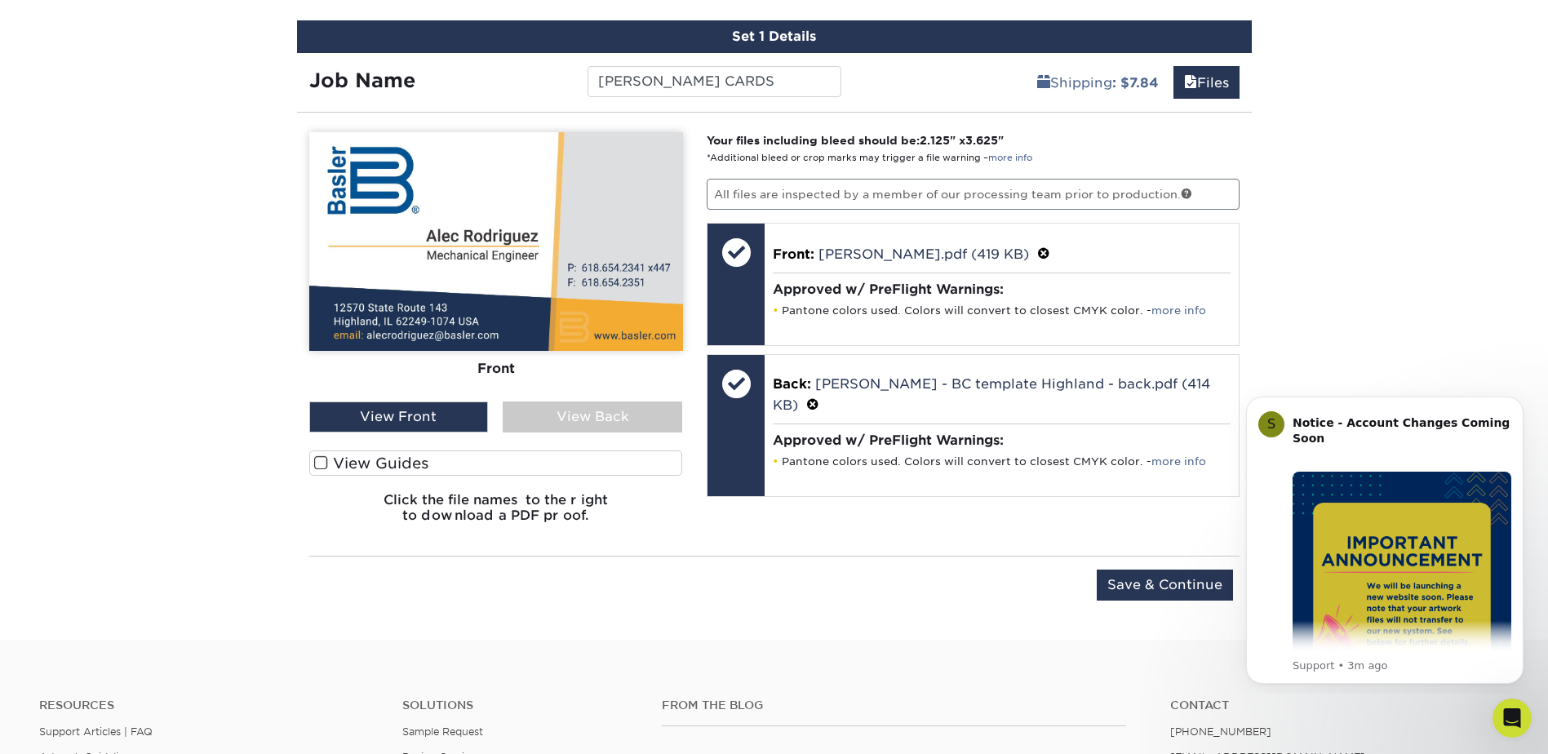
click at [577, 421] on div "View Back" at bounding box center [593, 417] width 180 height 31
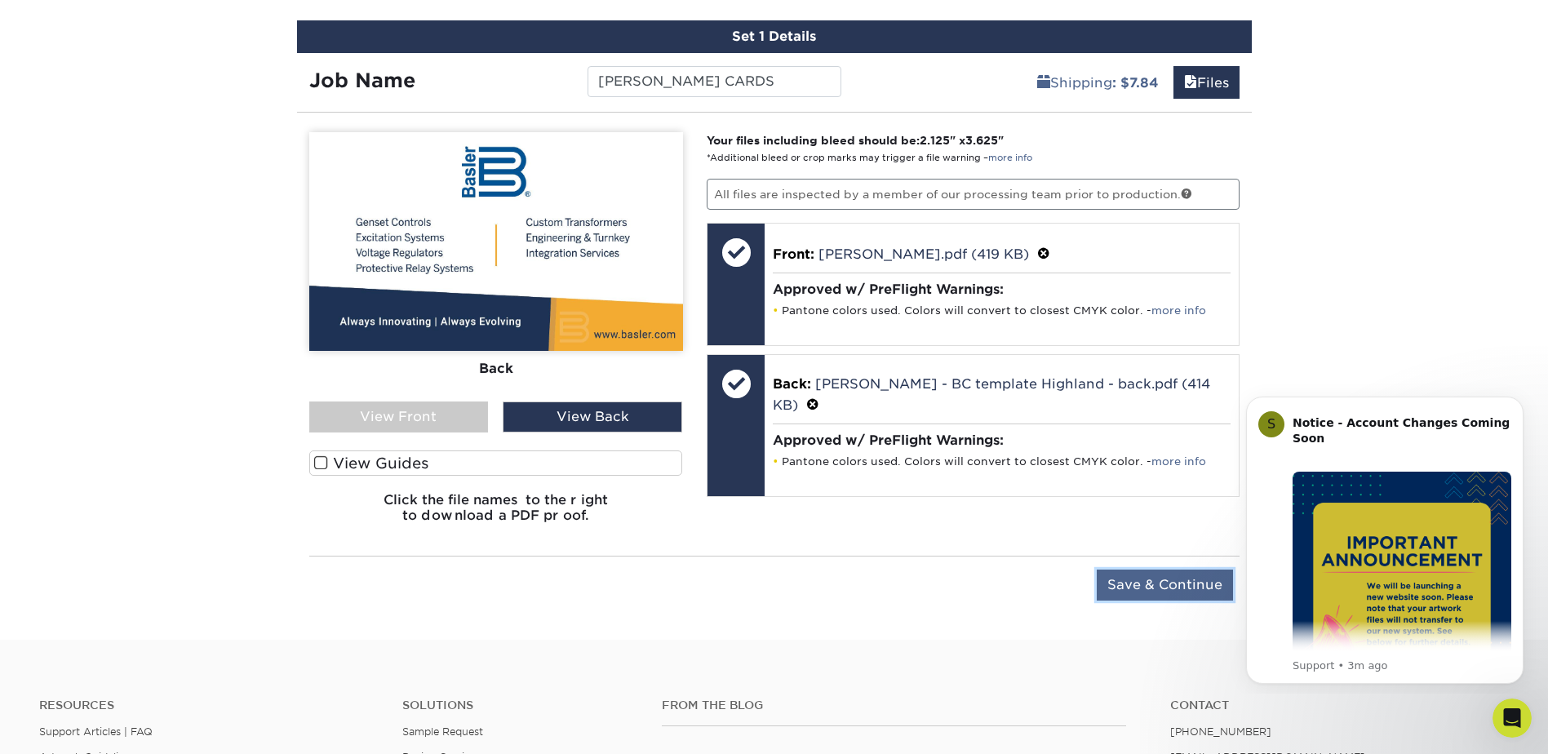
click at [1153, 579] on input "Save & Continue" at bounding box center [1165, 585] width 136 height 31
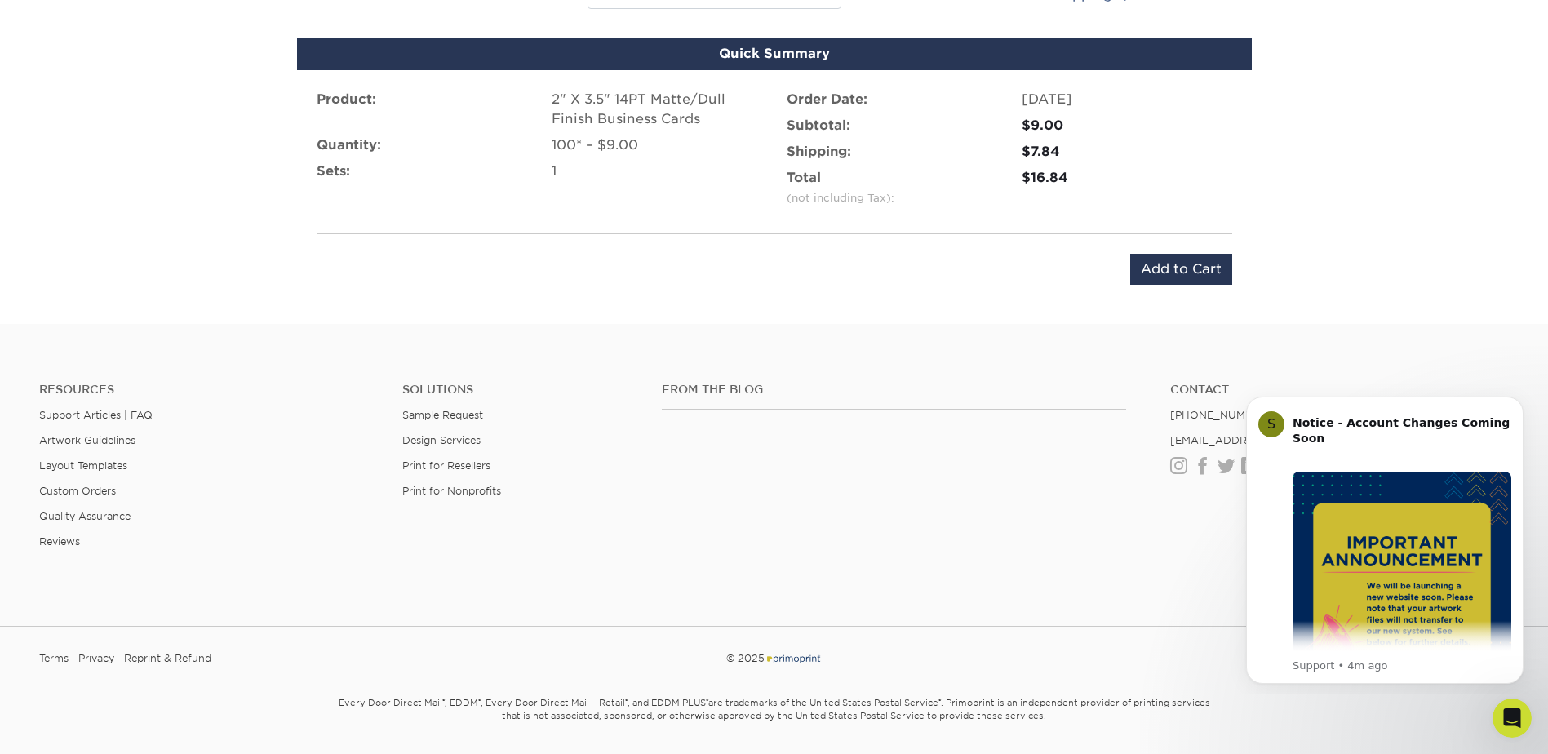
scroll to position [1085, 0]
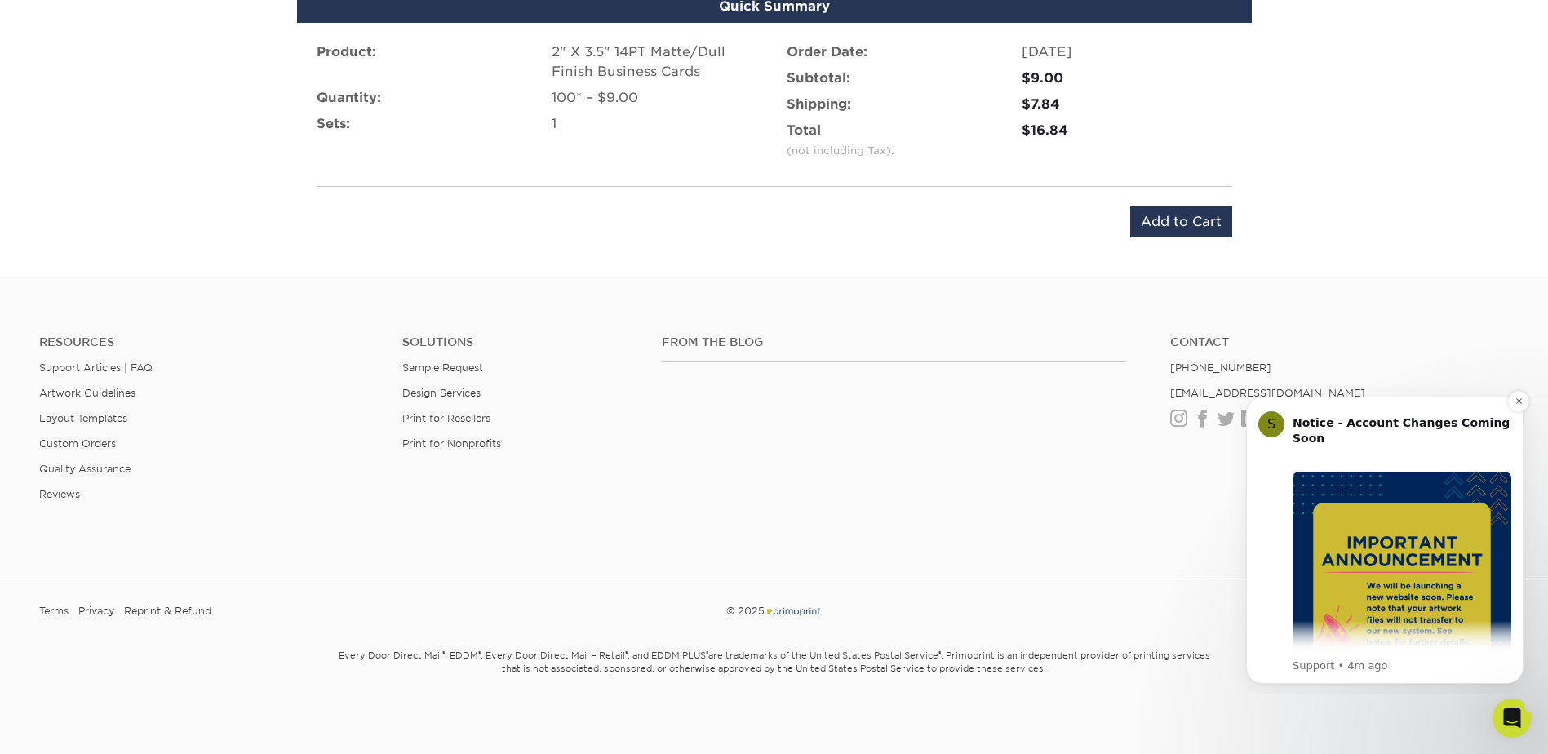
click at [1395, 586] on img "Message content" at bounding box center [1402, 581] width 219 height 219
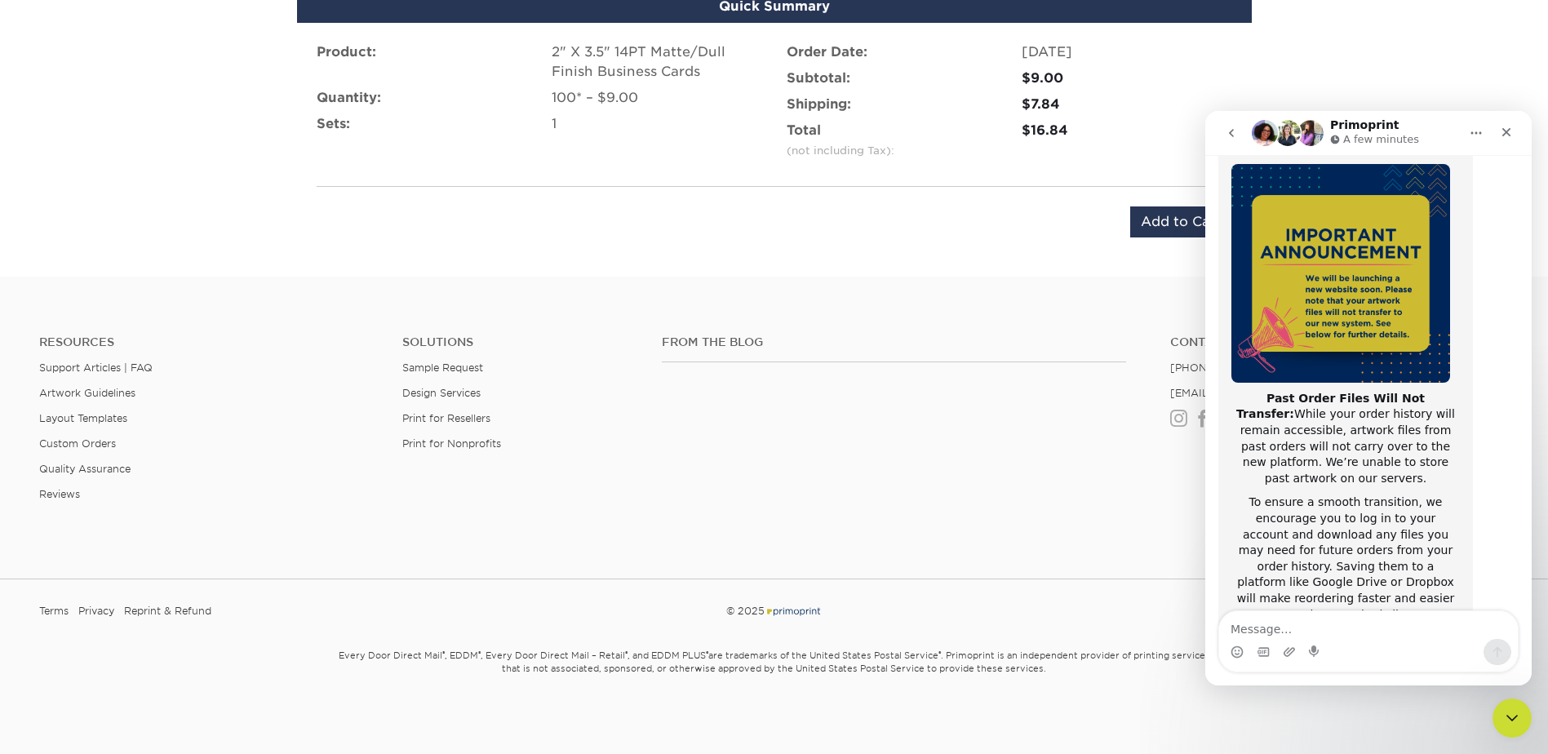
scroll to position [116, 0]
click at [1504, 132] on icon "Close" at bounding box center [1506, 132] width 13 height 13
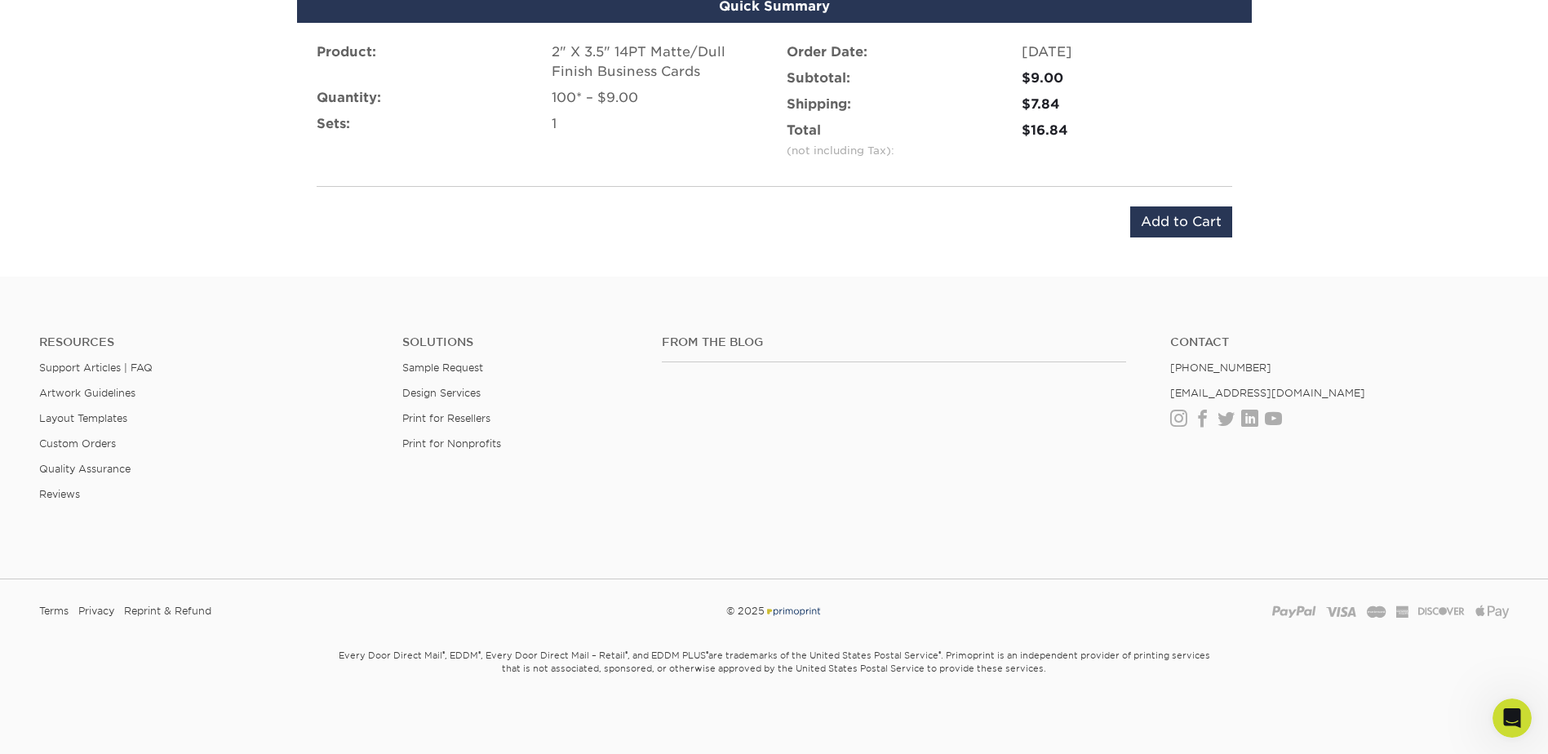
scroll to position [259, 0]
drag, startPoint x: 1182, startPoint y: 216, endPoint x: 1200, endPoint y: 304, distance: 90.0
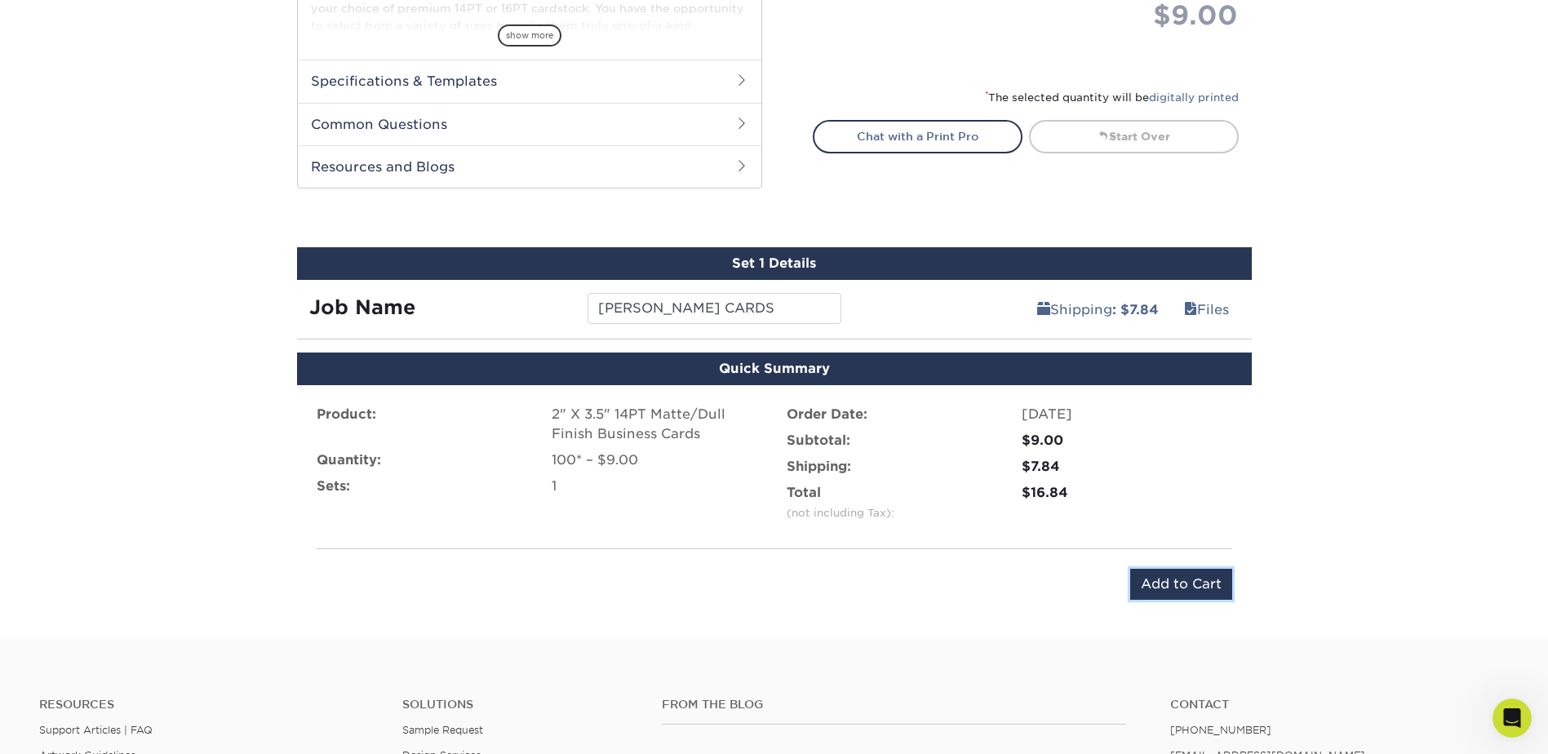
scroll to position [737, 0]
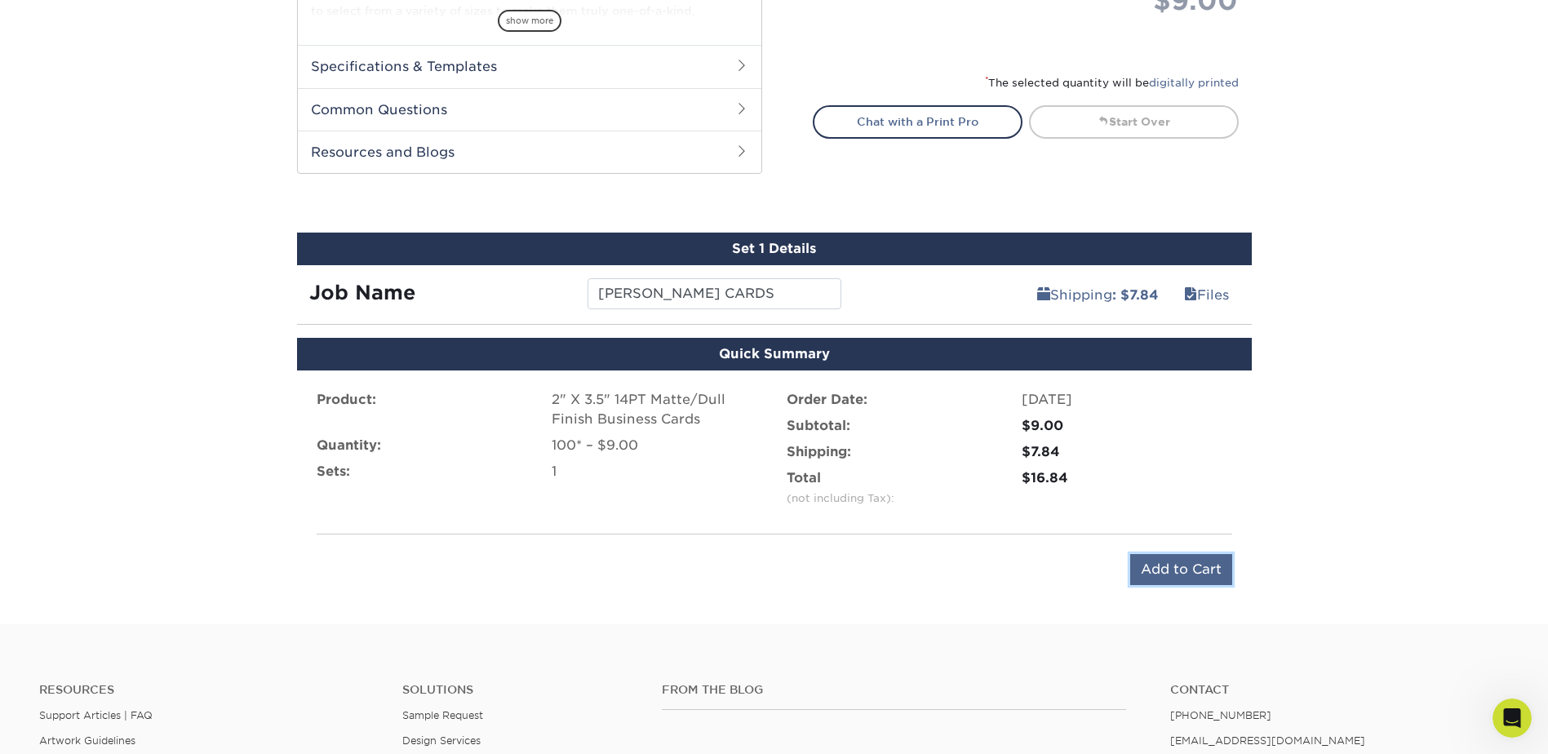
click at [1183, 566] on input "Add to Cart" at bounding box center [1181, 569] width 102 height 31
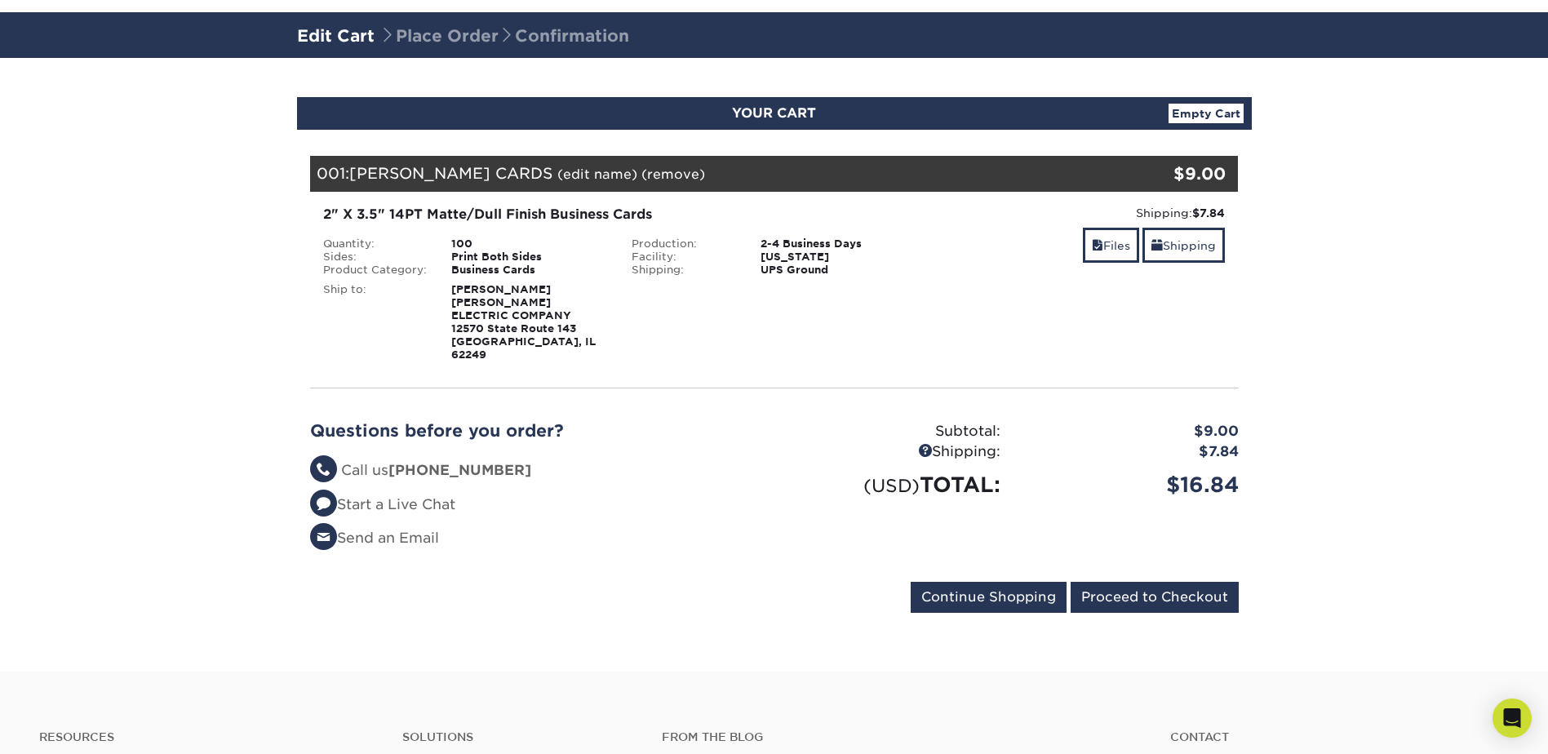
scroll to position [88, 0]
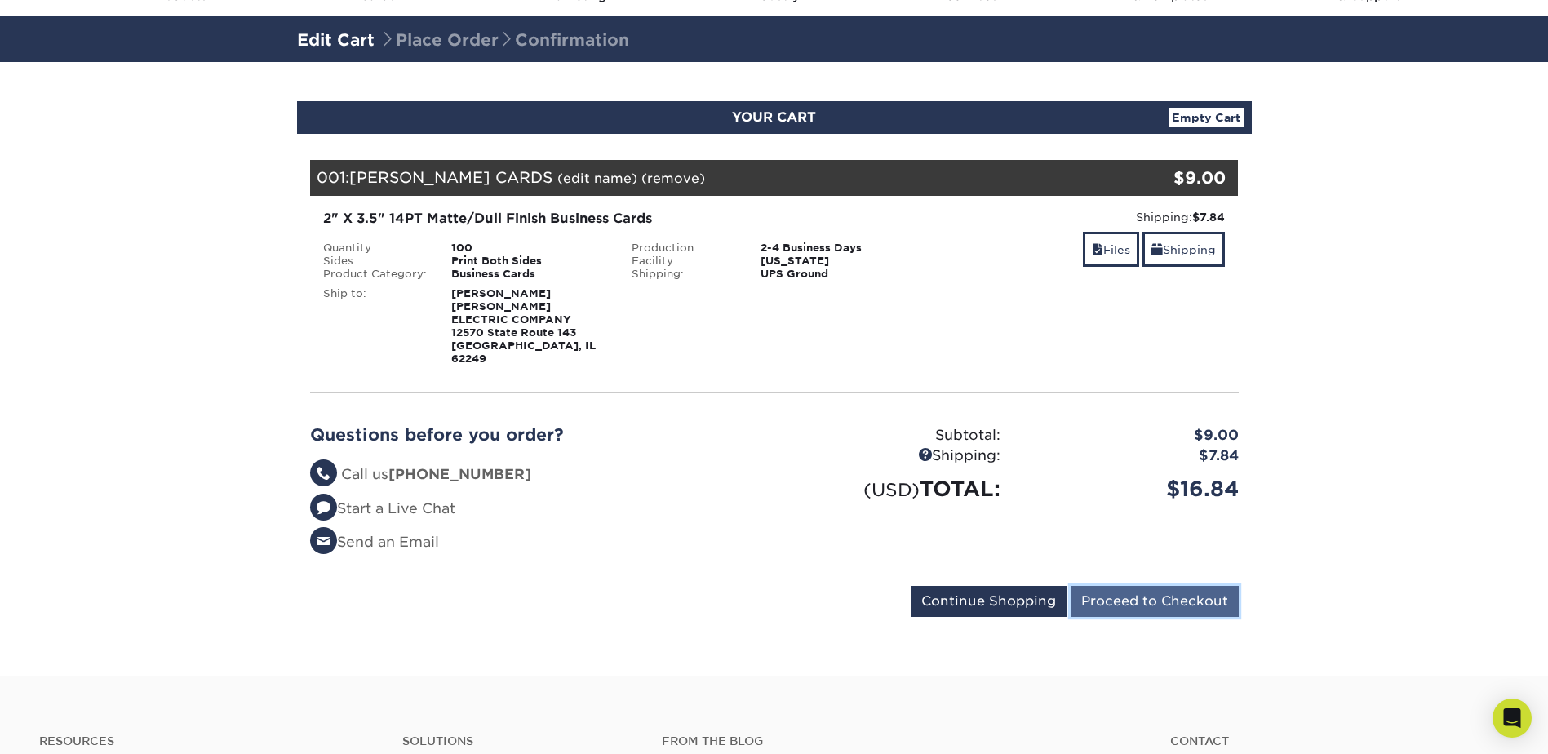
click at [1138, 586] on input "Proceed to Checkout" at bounding box center [1155, 601] width 168 height 31
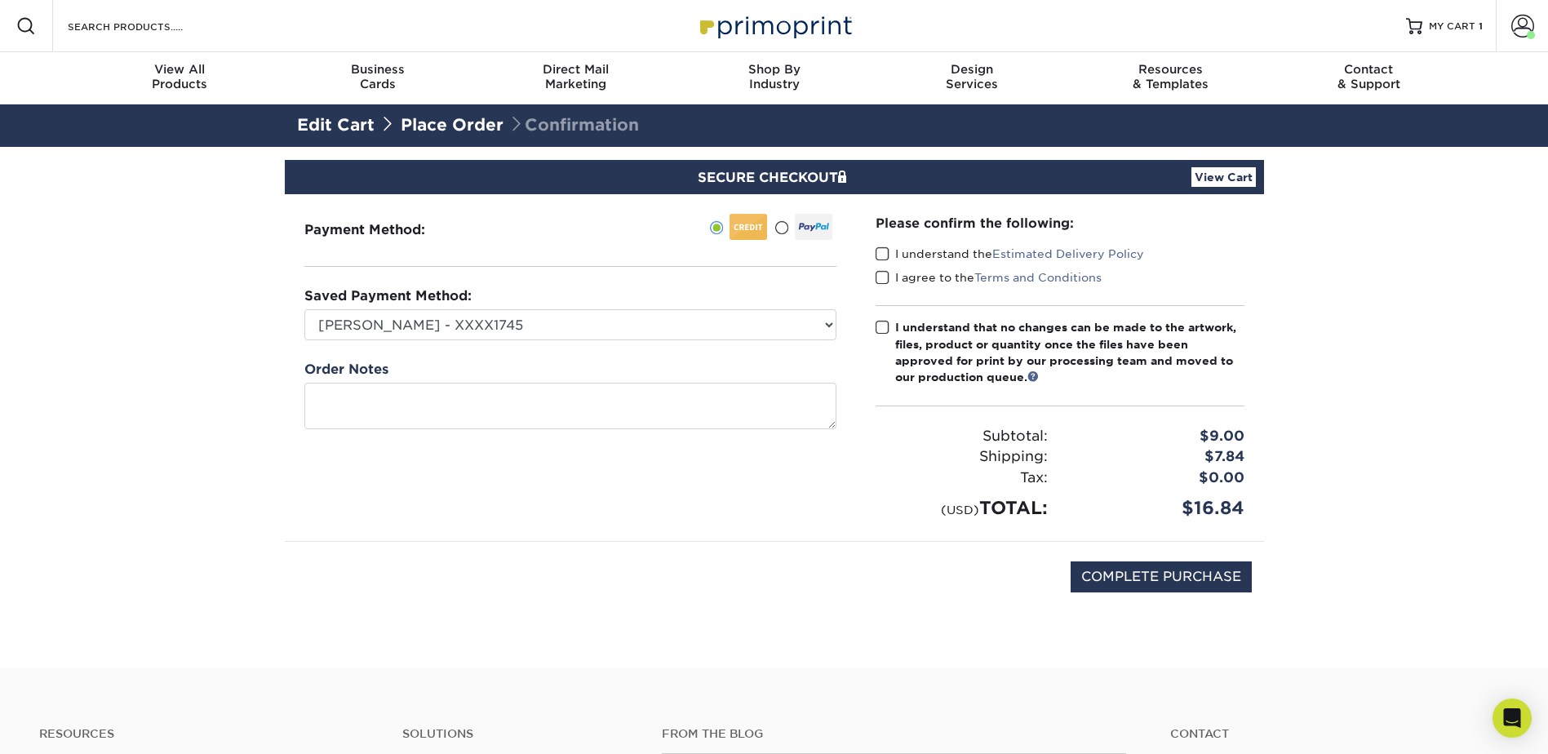
click at [890, 253] on label "I understand the Estimated Delivery Policy" at bounding box center [1010, 254] width 269 height 16
click at [0, 0] on input "I understand the Estimated Delivery Policy" at bounding box center [0, 0] width 0 height 0
click at [889, 280] on span at bounding box center [883, 278] width 14 height 16
click at [0, 0] on input "I agree to the Terms and Conditions" at bounding box center [0, 0] width 0 height 0
click at [888, 331] on span at bounding box center [883, 328] width 14 height 16
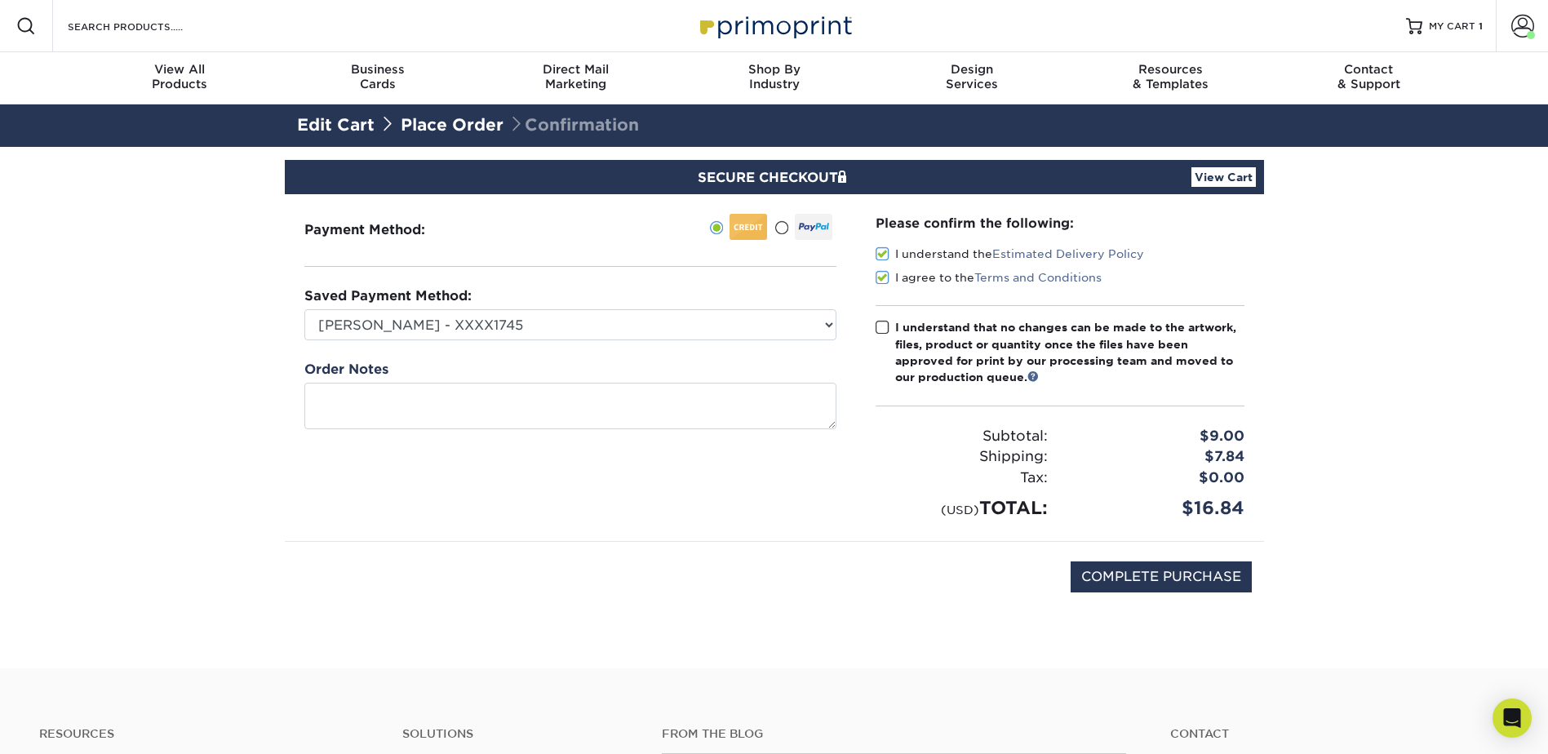
click at [0, 0] on input "I understand that no changes can be made to the artwork, files, product or quan…" at bounding box center [0, 0] width 0 height 0
click at [1171, 570] on input "COMPLETE PURCHASE" at bounding box center [1161, 577] width 181 height 31
type input "PROCESSING, PLEASE WAIT..."
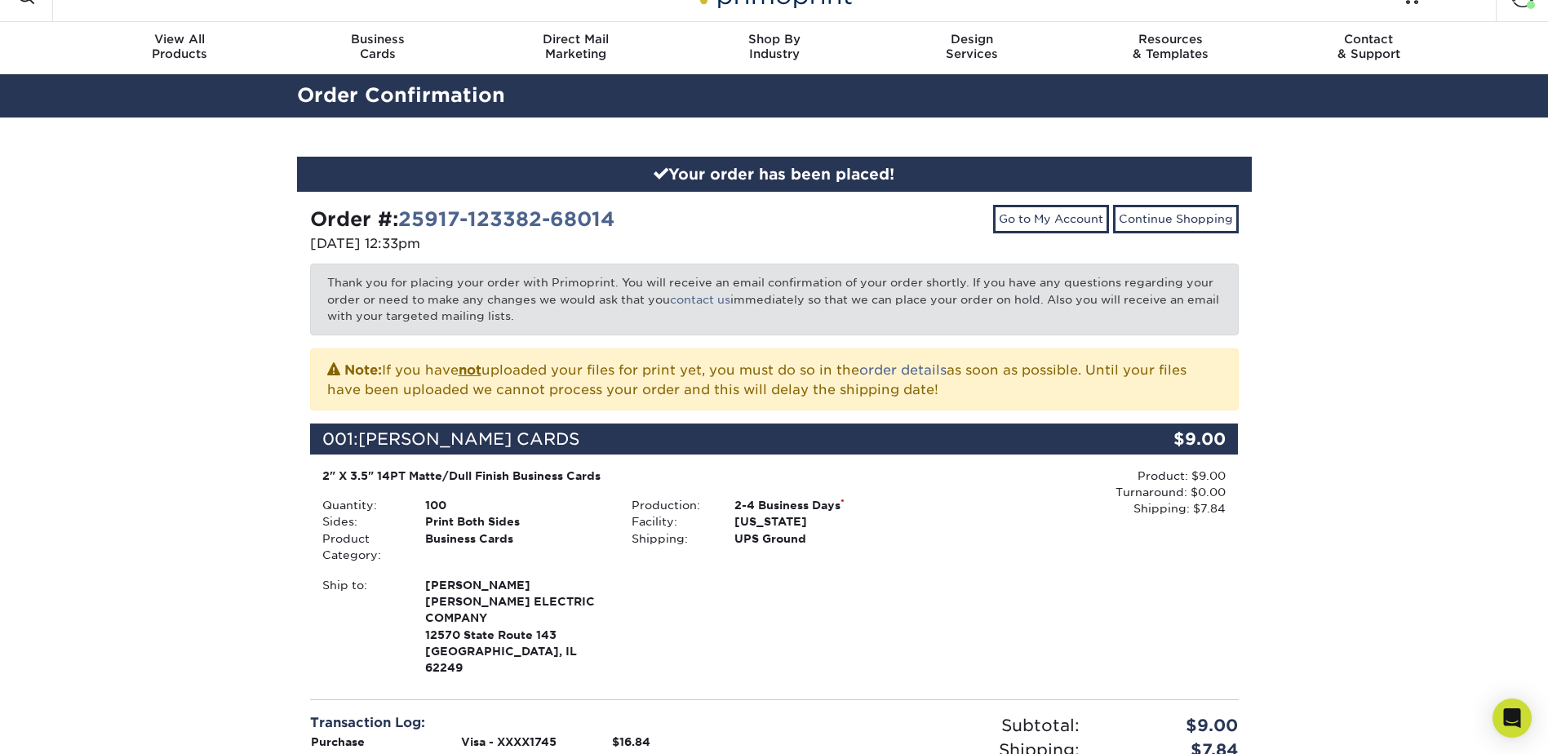
scroll to position [26, 0]
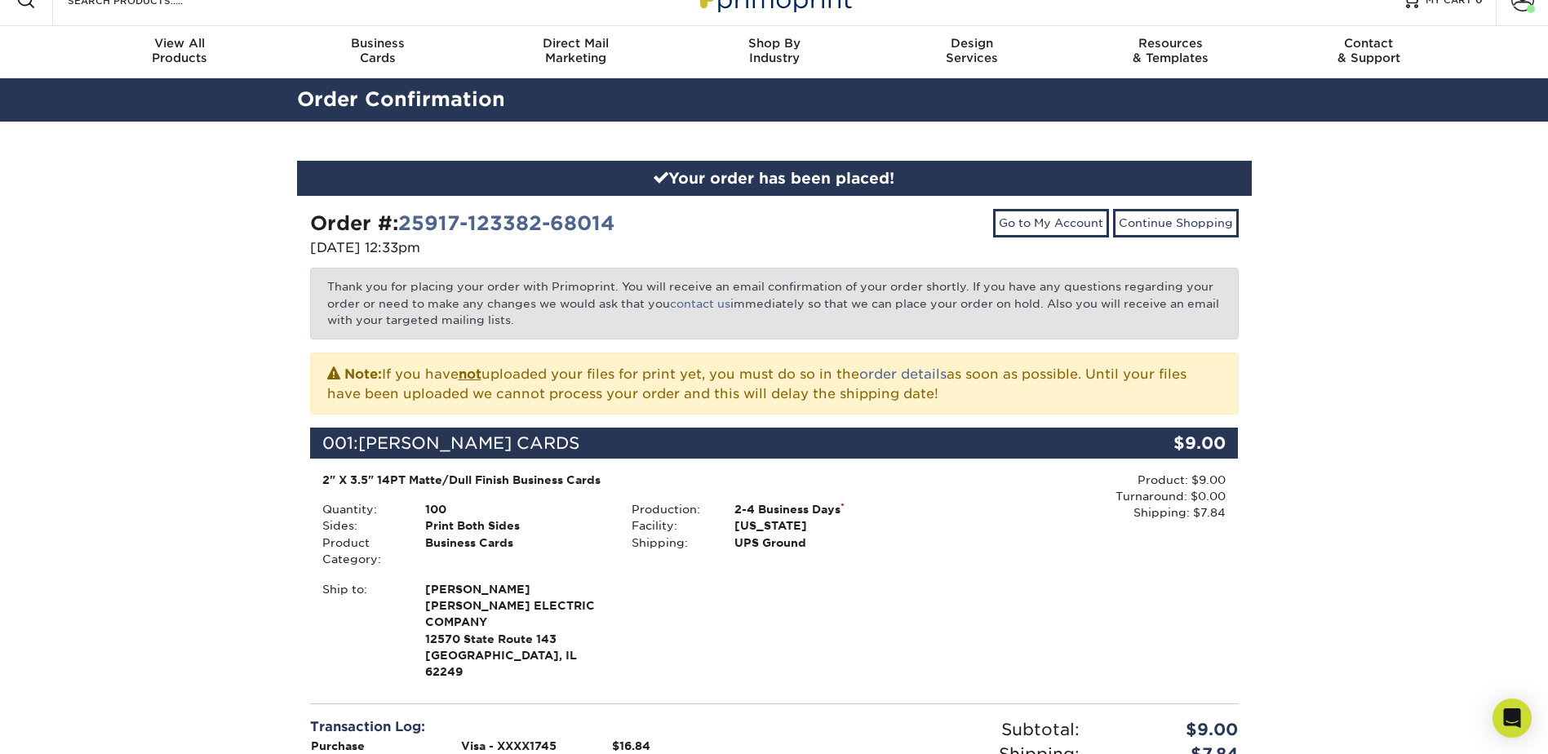
drag, startPoint x: 447, startPoint y: 245, endPoint x: 290, endPoint y: 208, distance: 161.8
click at [290, 208] on div "Your order has been placed! Order #: 25917-123382-68014 [DATE] 12:33pm Go to My…" at bounding box center [774, 554] width 979 height 864
copy div "Order #: 25917-123382-68014 [DATE] 12:33pm"
